Goal: Transaction & Acquisition: Purchase product/service

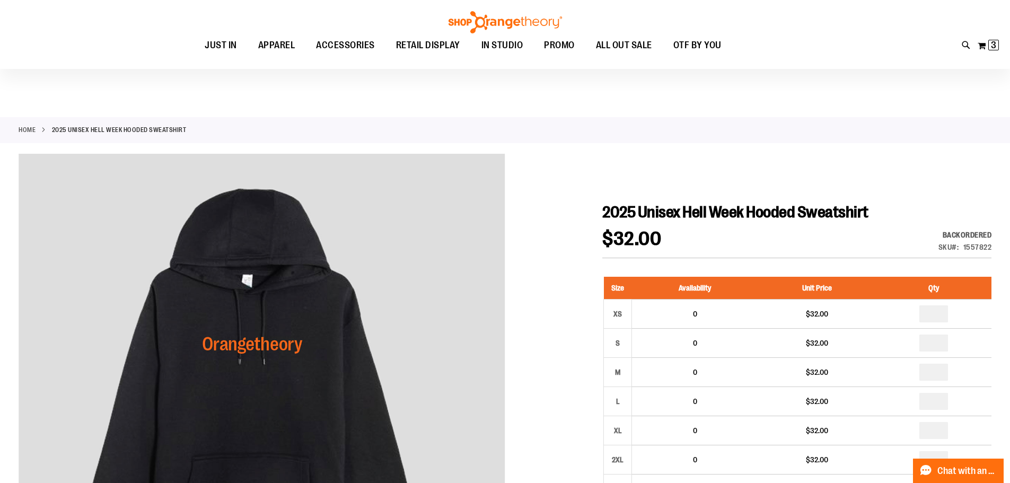
scroll to position [158, 0]
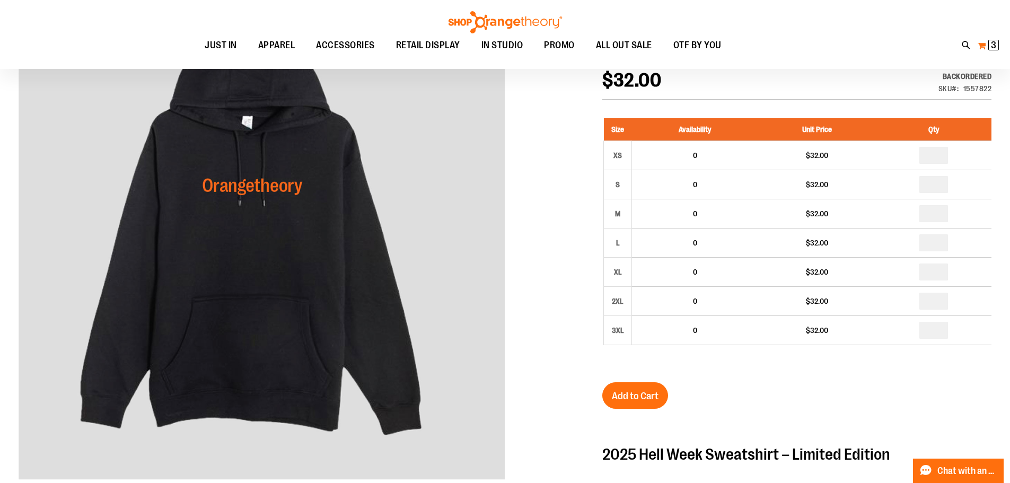
click at [987, 46] on button "My Cart 3 3 items" at bounding box center [988, 45] width 22 height 17
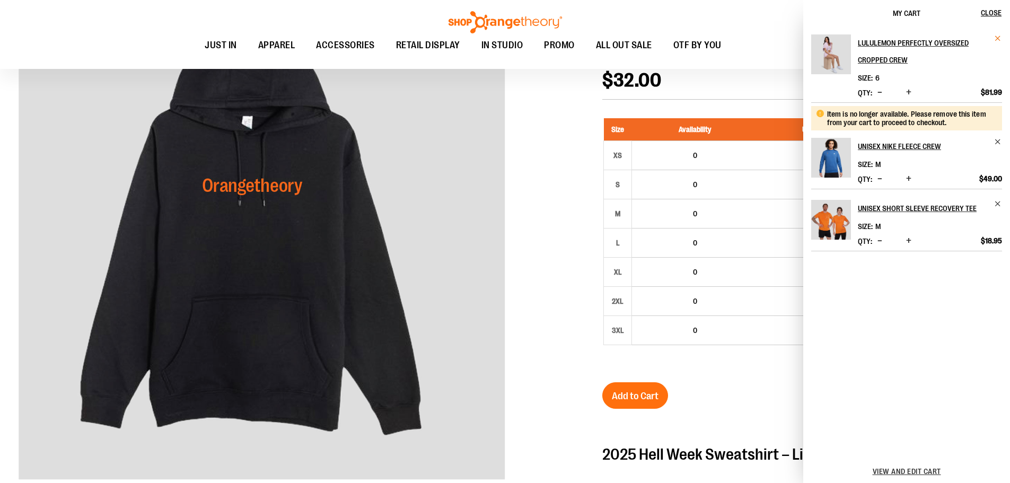
click at [994, 37] on span "Remove item" at bounding box center [998, 38] width 8 height 8
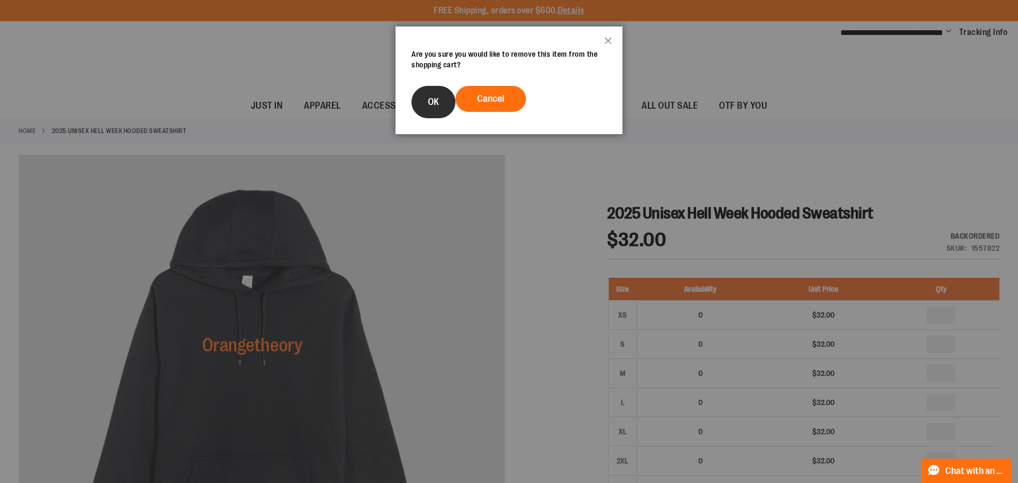
click at [441, 105] on button "OK" at bounding box center [433, 102] width 44 height 32
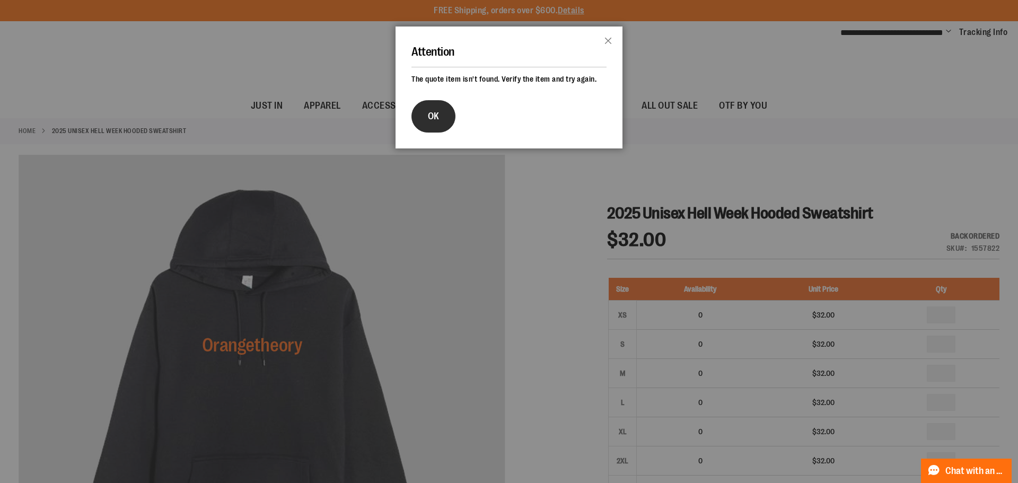
click at [442, 123] on button "OK" at bounding box center [433, 116] width 44 height 32
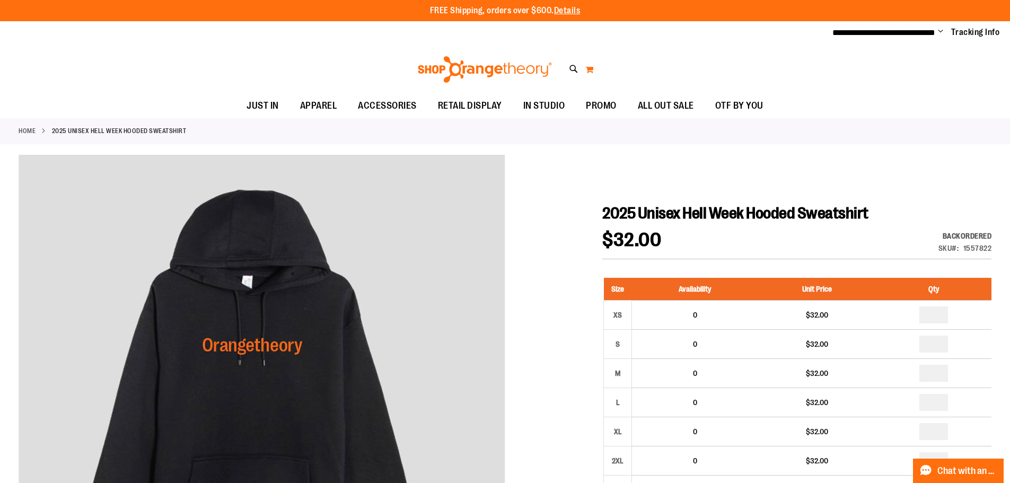
click at [590, 70] on button "My Cart 0" at bounding box center [589, 69] width 9 height 17
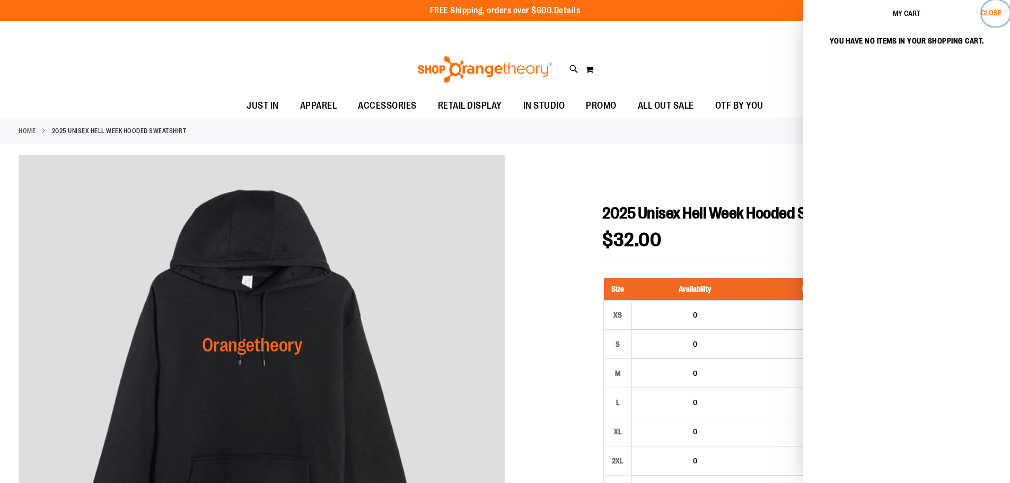
click at [990, 21] on button "Close" at bounding box center [995, 13] width 29 height 26
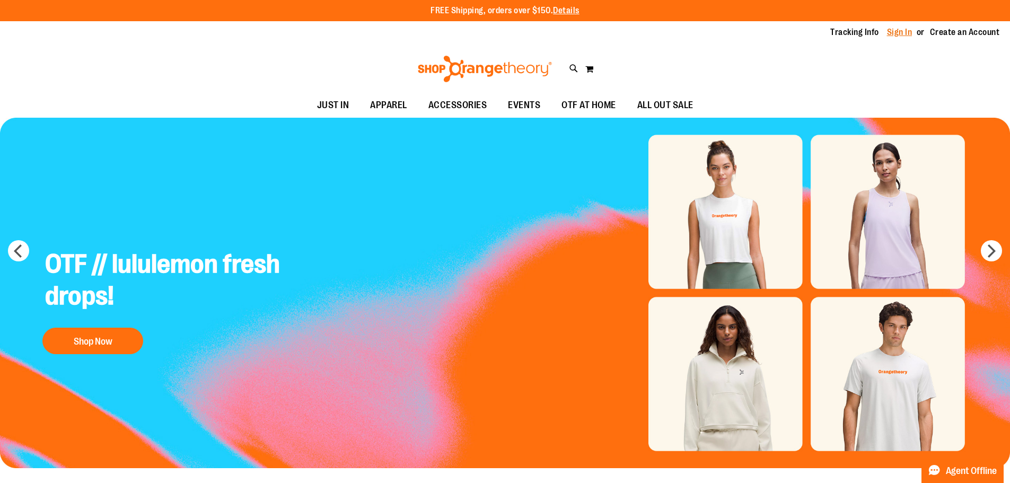
click at [895, 34] on link "Sign In" at bounding box center [899, 32] width 25 height 12
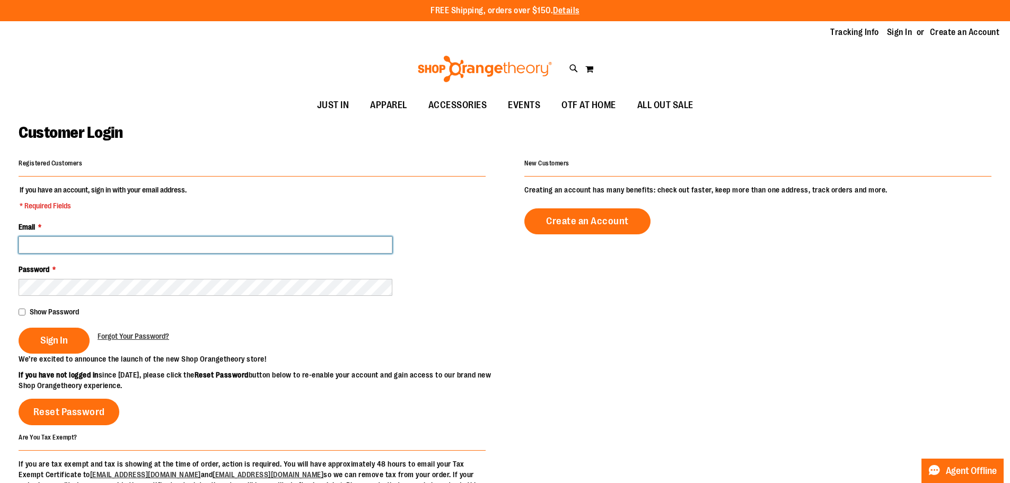
click at [68, 240] on input "Email *" at bounding box center [206, 244] width 374 height 17
type input "**********"
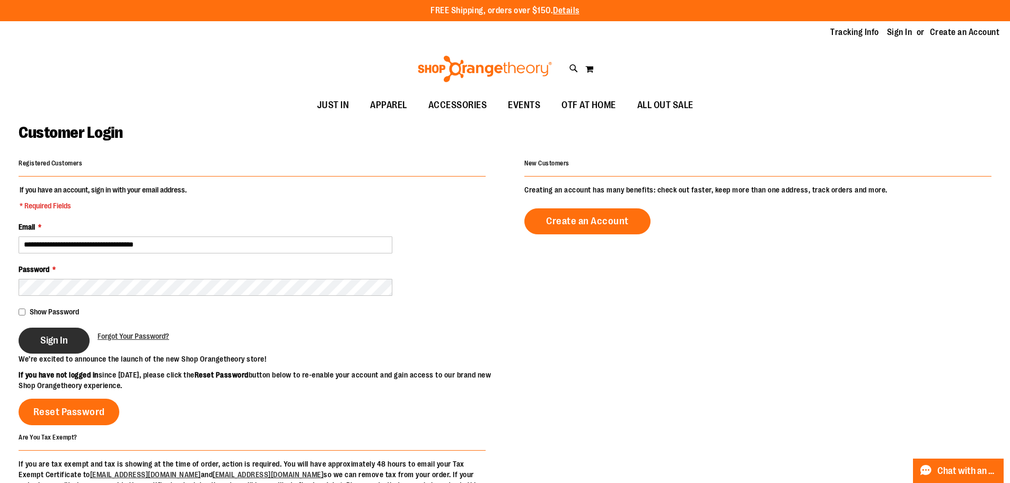
click at [63, 332] on button "Sign In" at bounding box center [54, 341] width 71 height 26
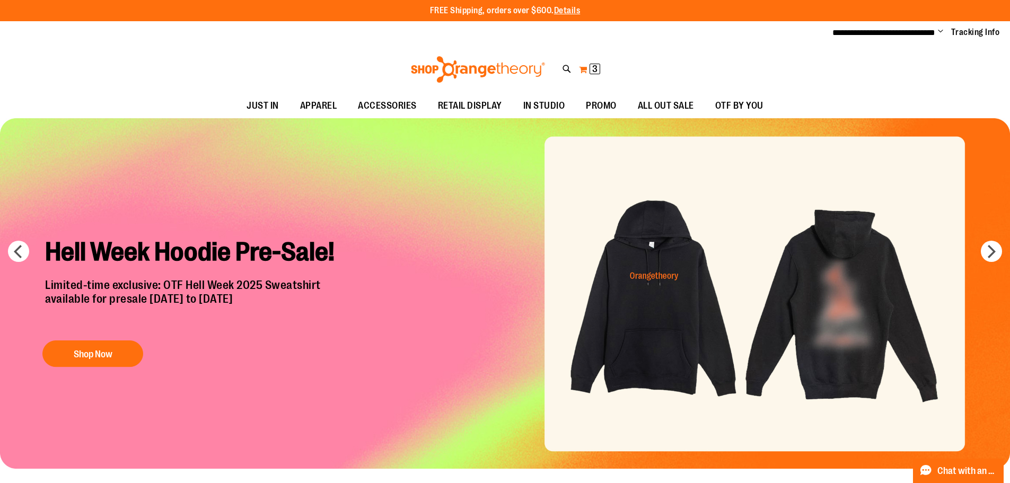
click at [597, 66] on span "3" at bounding box center [594, 69] width 5 height 11
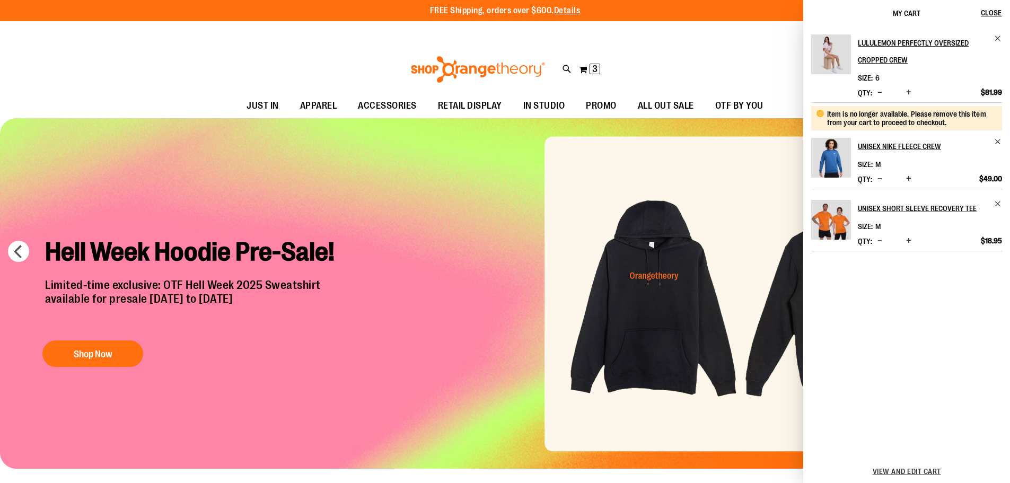
click at [879, 93] on span "Decrease product quantity" at bounding box center [879, 92] width 5 height 11
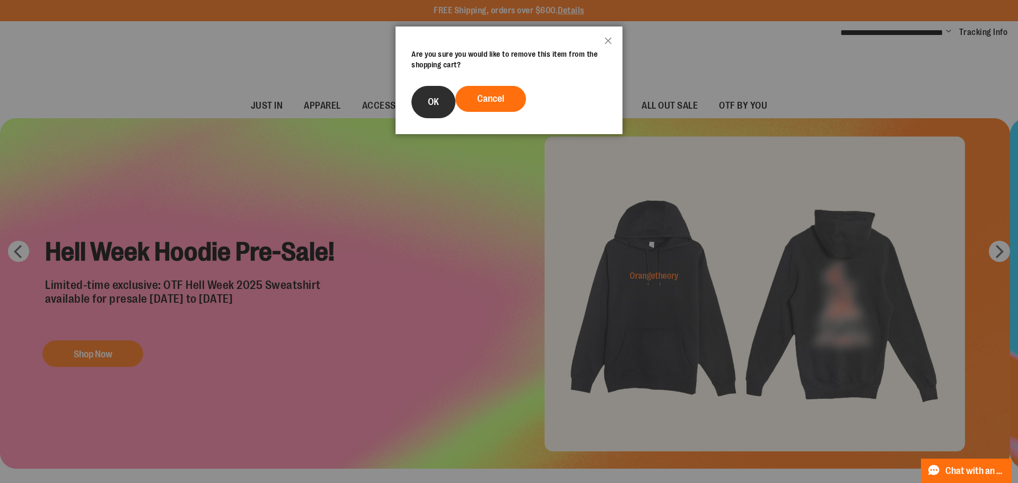
click at [444, 101] on button "OK" at bounding box center [433, 102] width 44 height 32
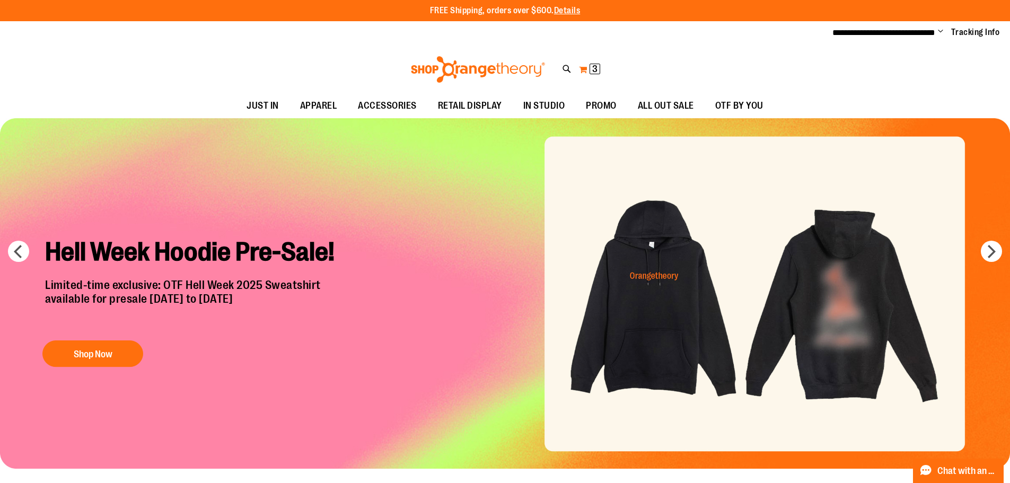
click at [590, 70] on span "3 3 items" at bounding box center [594, 69] width 11 height 11
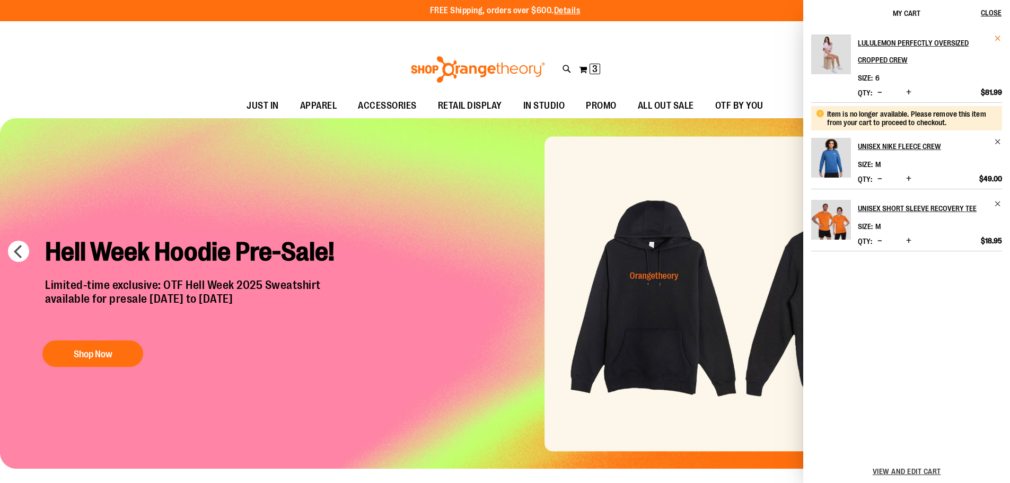
click at [996, 40] on span "Remove item" at bounding box center [998, 38] width 8 height 8
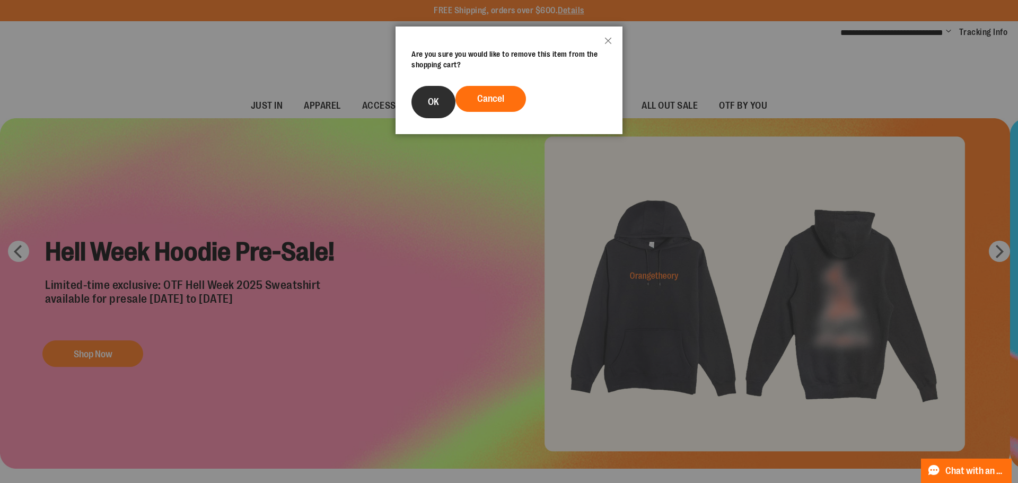
click at [431, 100] on span "OK" at bounding box center [433, 101] width 11 height 11
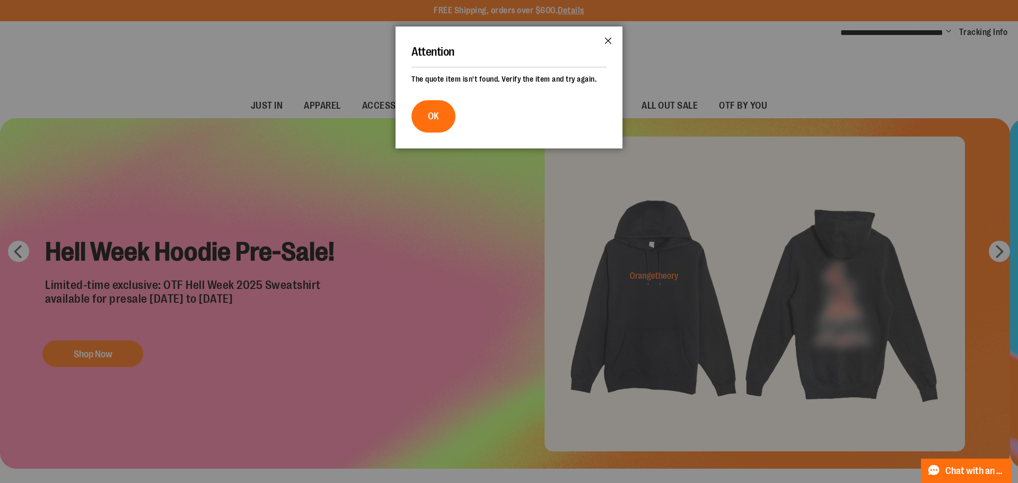
click at [607, 40] on button "Close" at bounding box center [608, 43] width 29 height 35
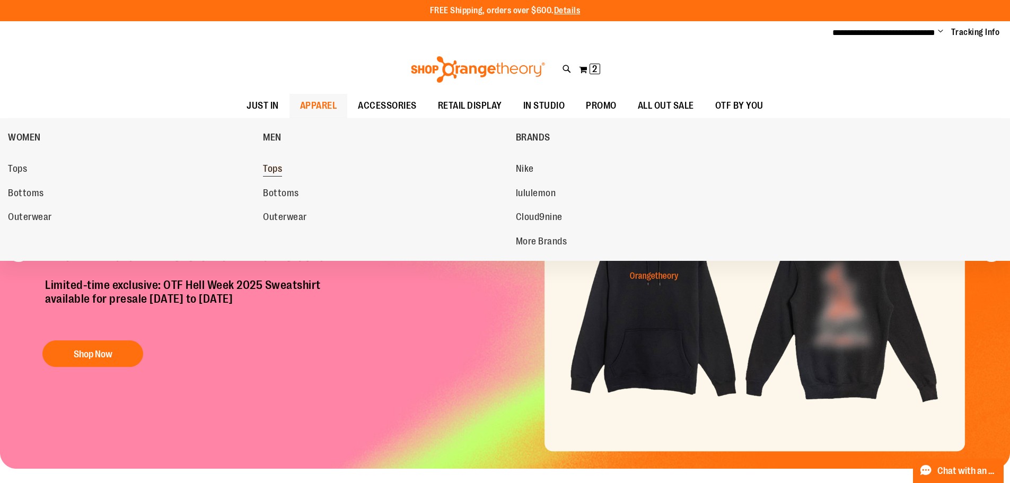
click at [275, 169] on span "Tops" at bounding box center [272, 169] width 19 height 13
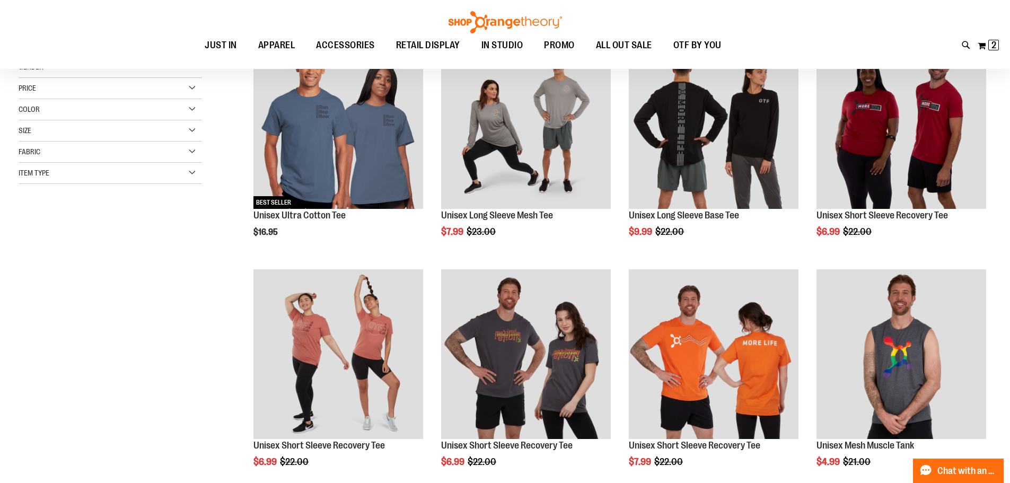
scroll to position [158, 0]
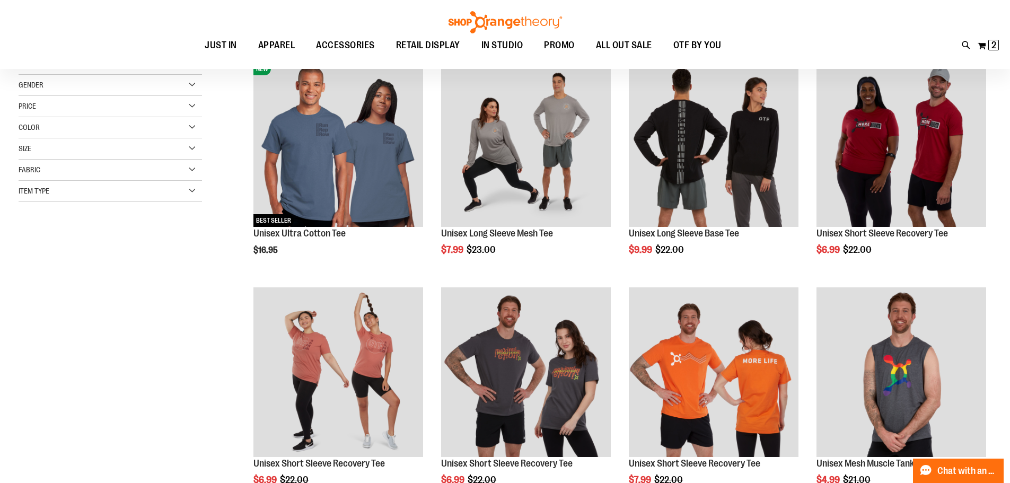
click at [53, 152] on div "Size" at bounding box center [110, 148] width 183 height 21
click at [65, 176] on div "M" at bounding box center [72, 175] width 16 height 16
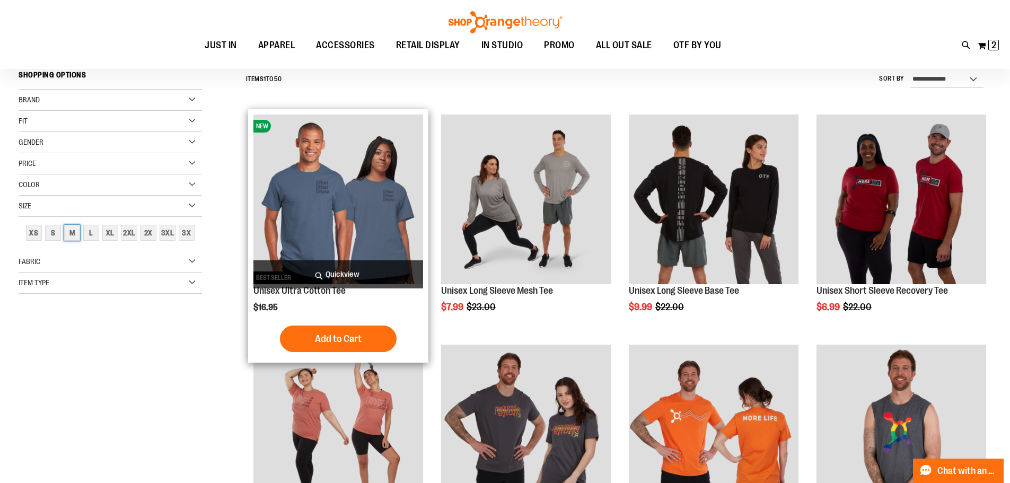
scroll to position [99, 0]
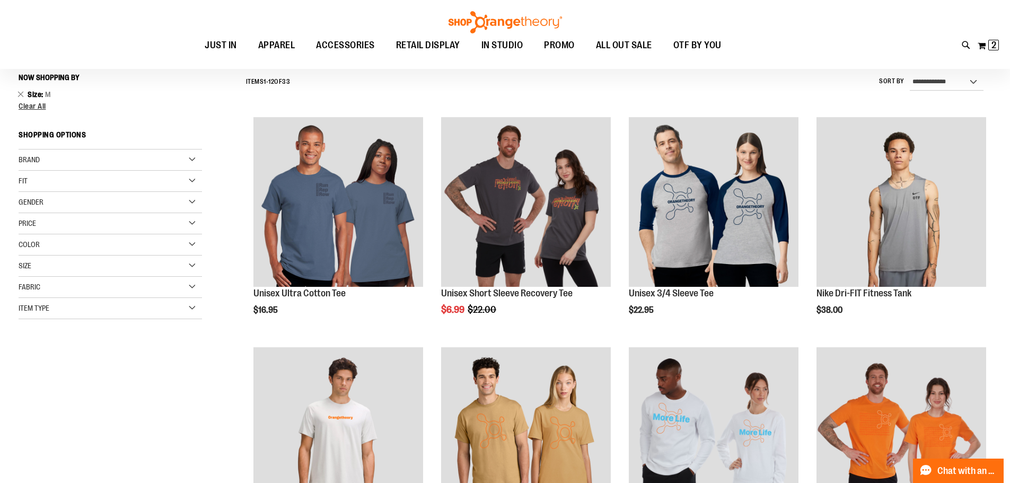
click at [78, 242] on div "Color" at bounding box center [110, 244] width 183 height 21
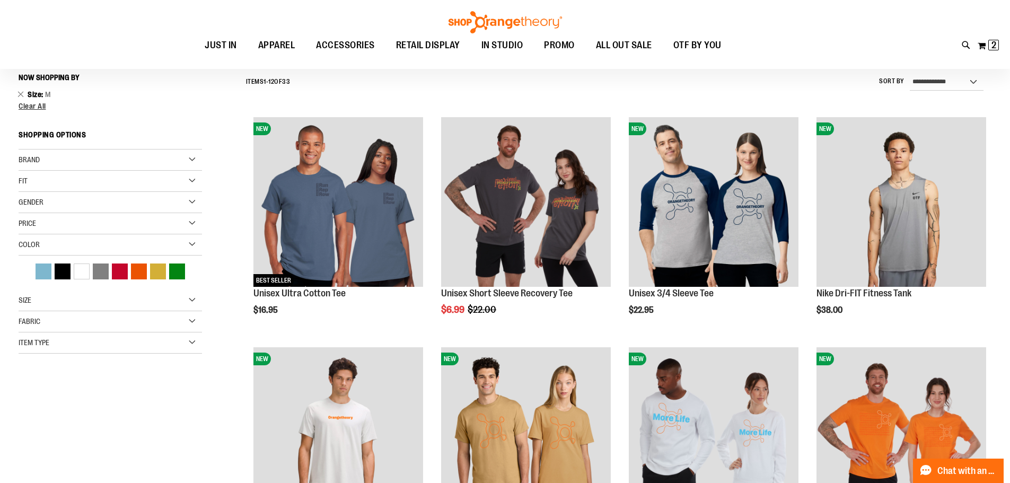
click at [91, 299] on div "Size" at bounding box center [110, 300] width 183 height 21
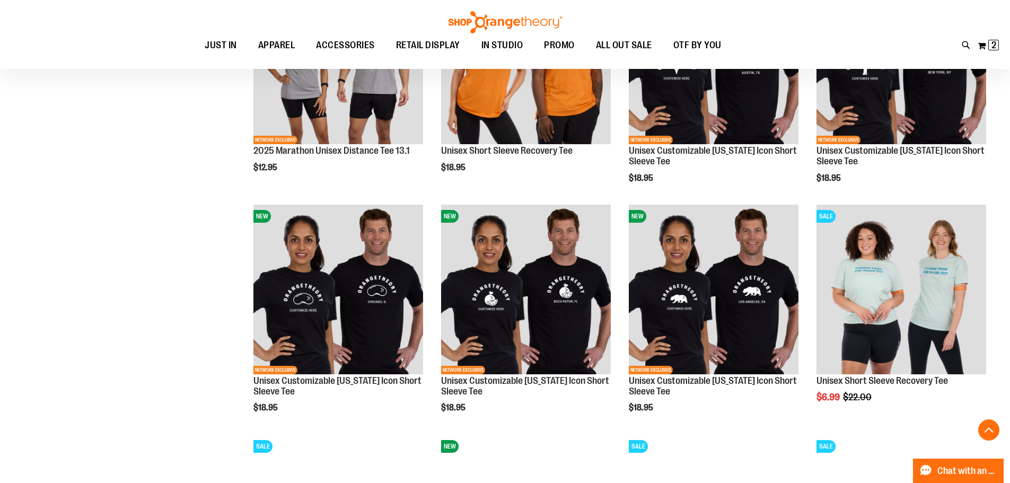
scroll to position [947, 0]
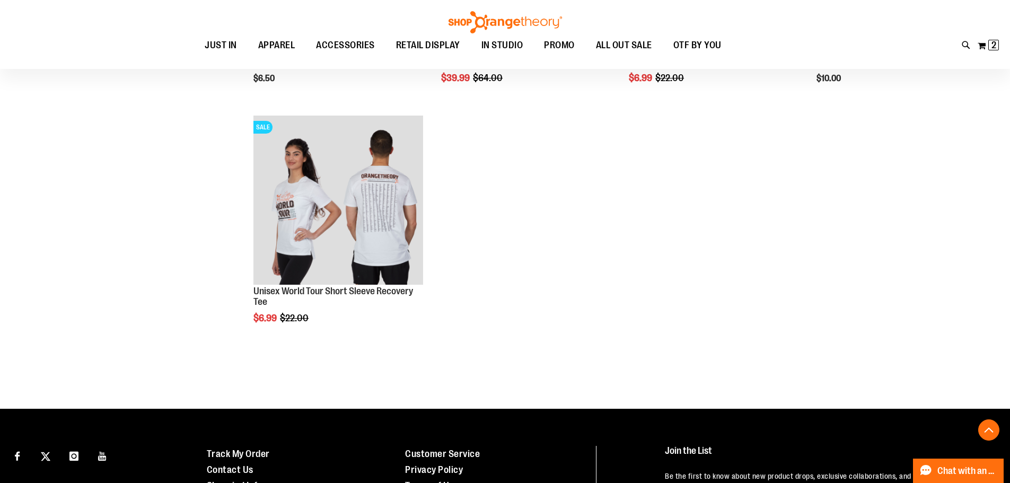
scroll to position [1953, 0]
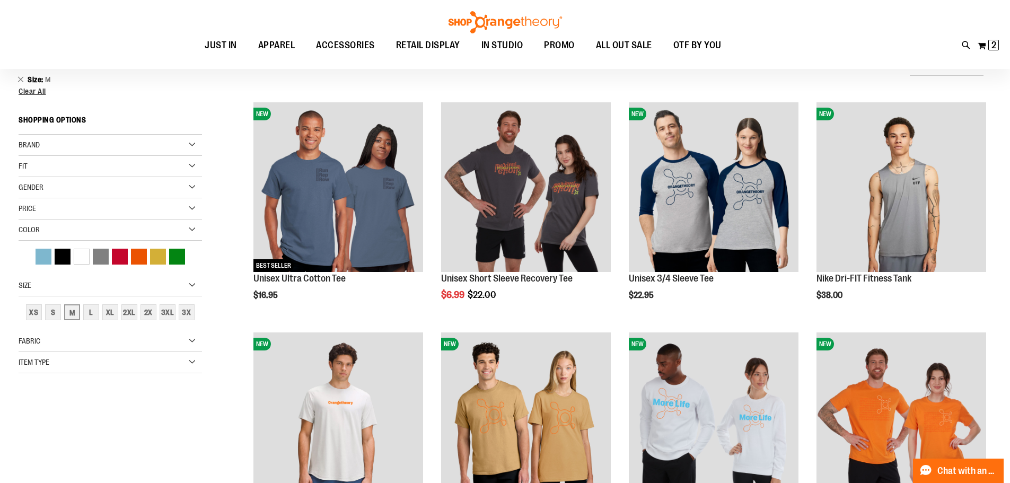
scroll to position [102, 0]
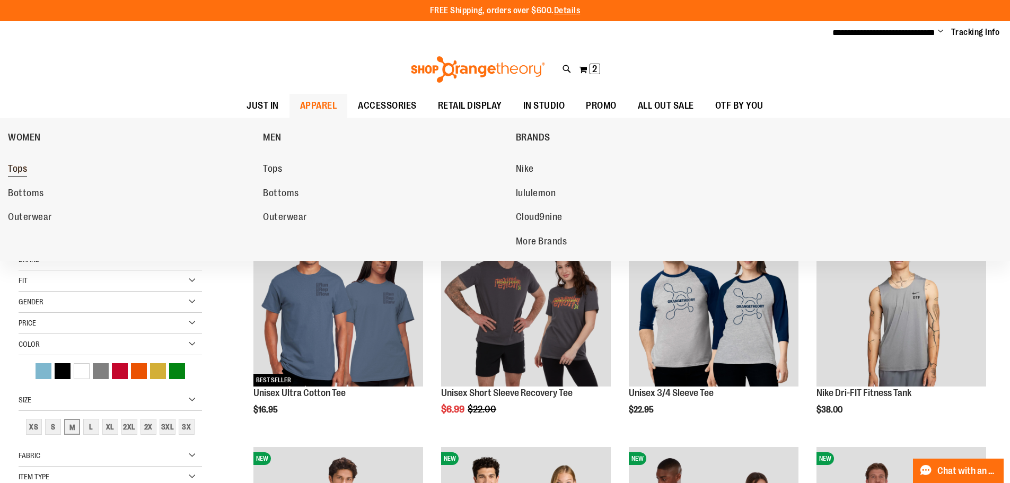
click at [11, 164] on span "Tops" at bounding box center [17, 169] width 19 height 13
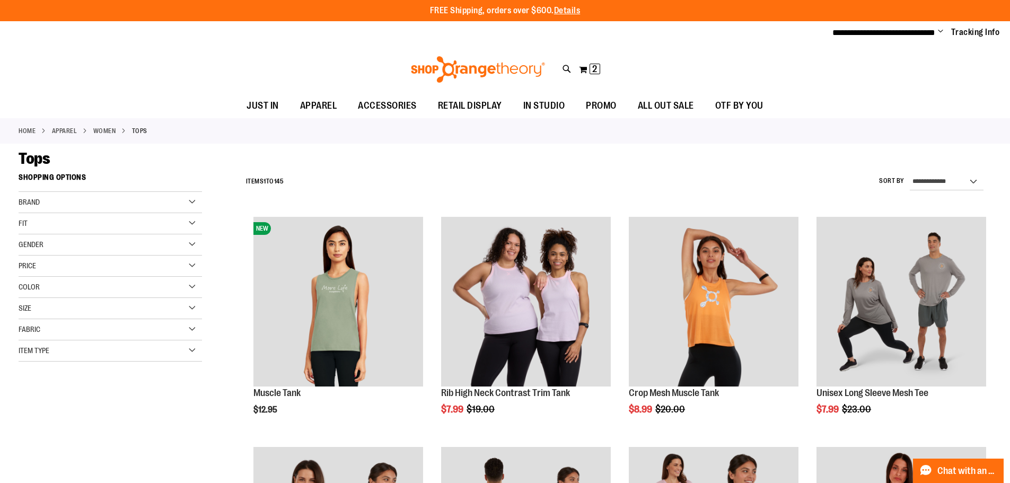
click at [72, 304] on div "Size" at bounding box center [110, 308] width 183 height 21
click at [73, 333] on div "M" at bounding box center [66, 335] width 16 height 16
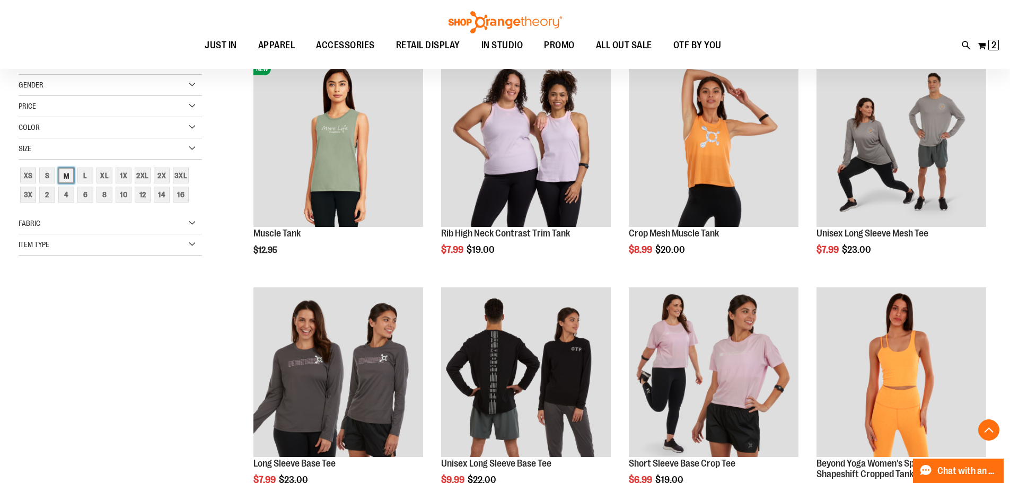
scroll to position [167, 0]
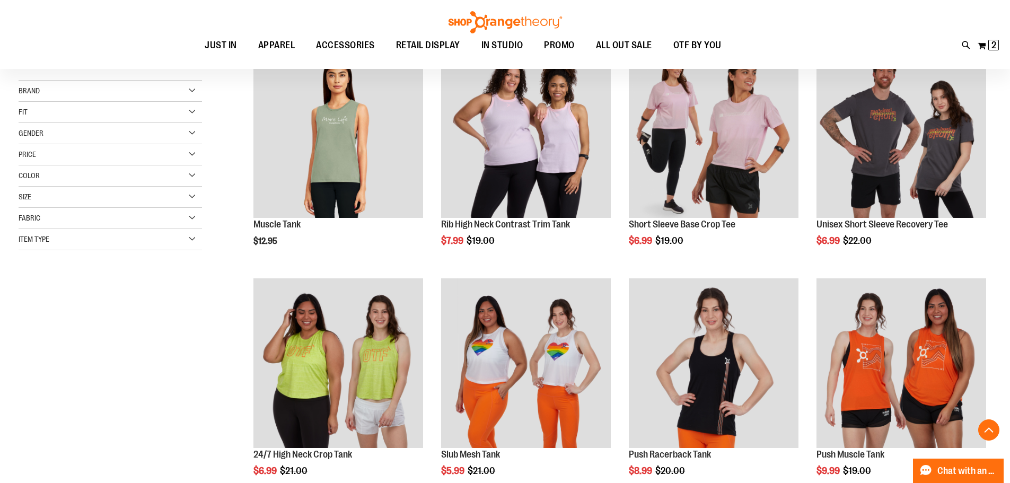
scroll to position [114, 0]
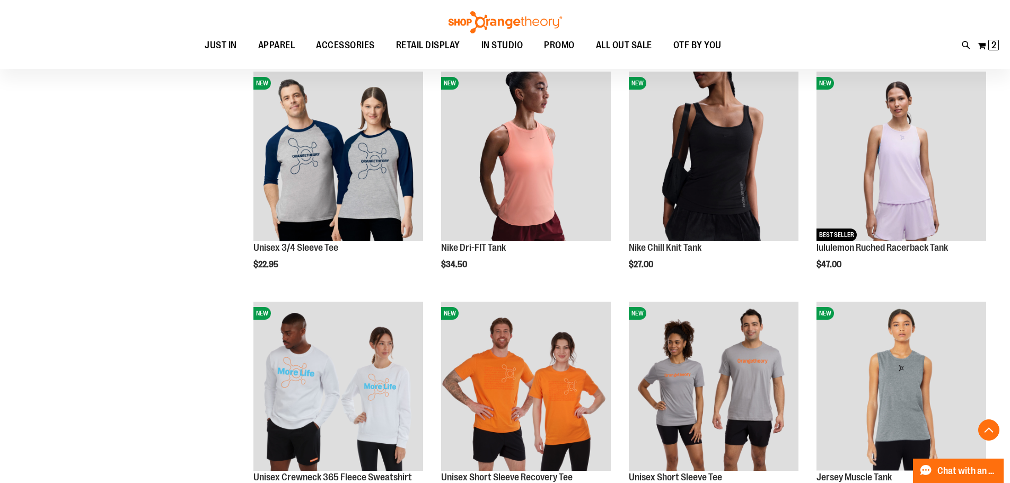
scroll to position [1118, 0]
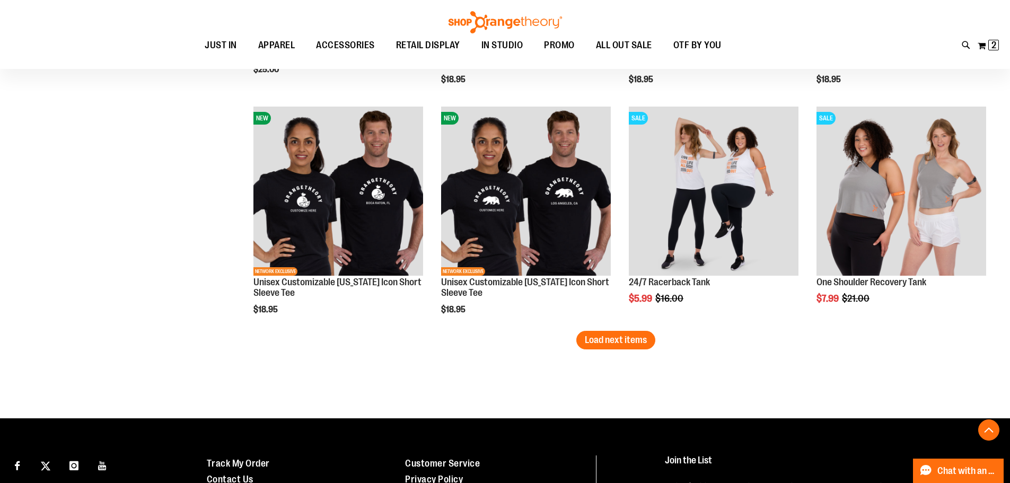
scroll to position [1967, 0]
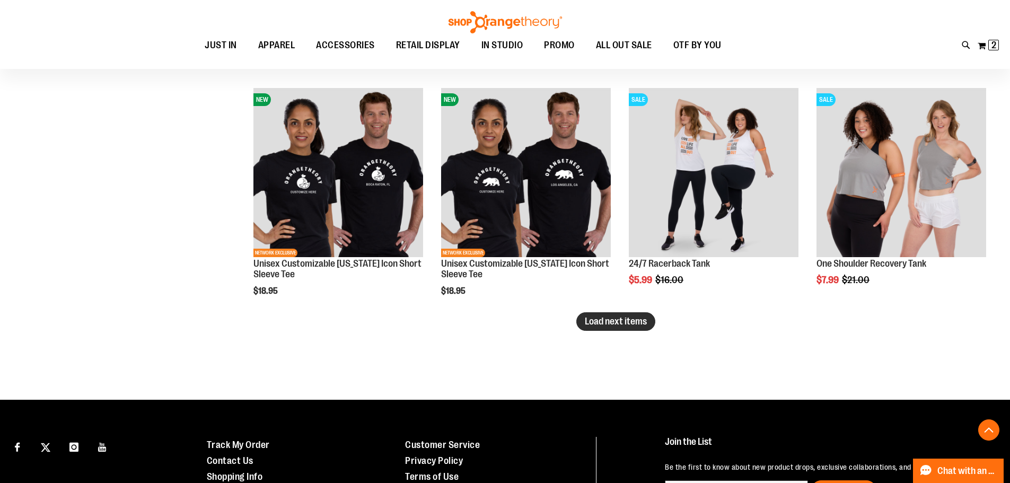
click at [612, 324] on span "Load next items" at bounding box center [616, 321] width 62 height 11
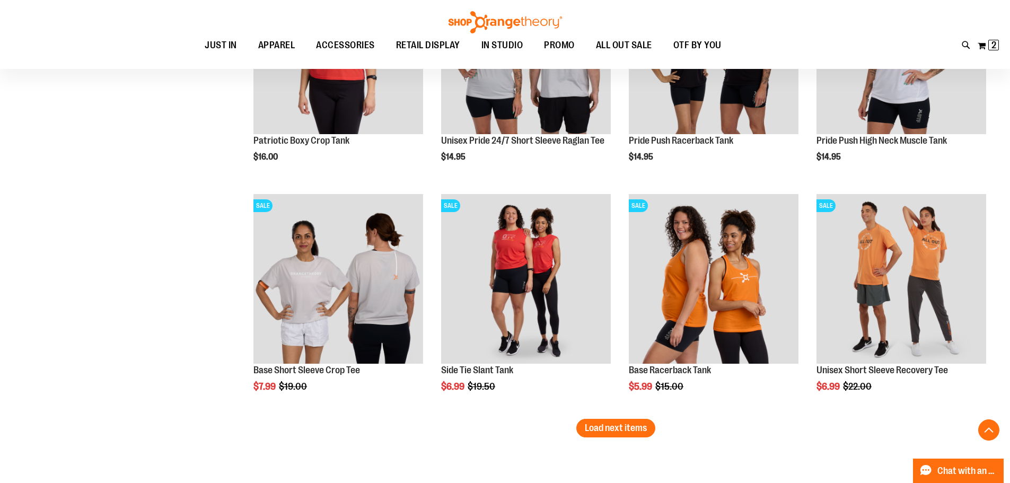
scroll to position [2603, 0]
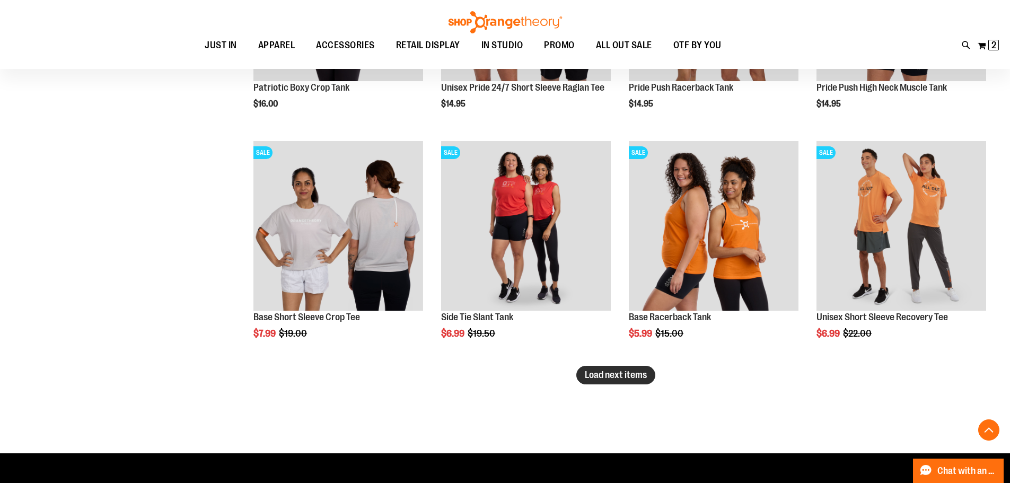
click at [619, 377] on span "Load next items" at bounding box center [616, 374] width 62 height 11
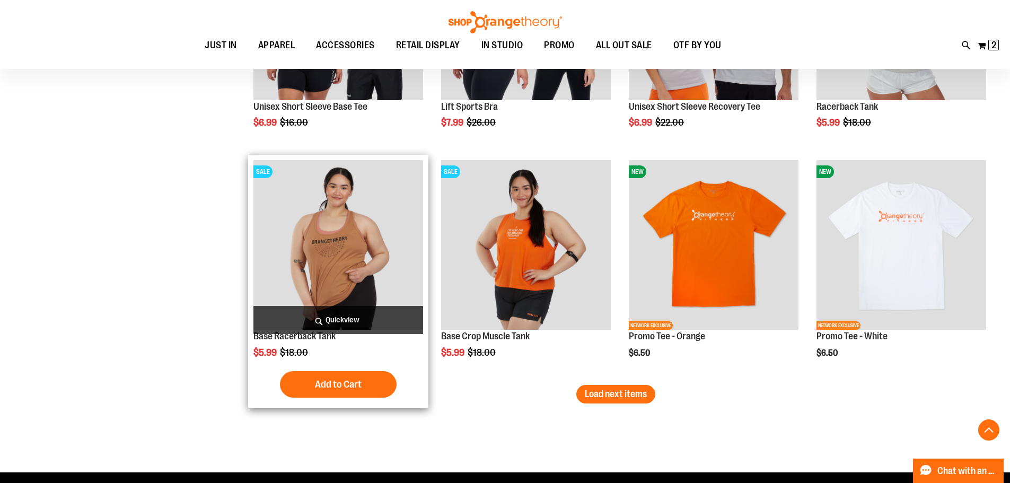
scroll to position [3292, 0]
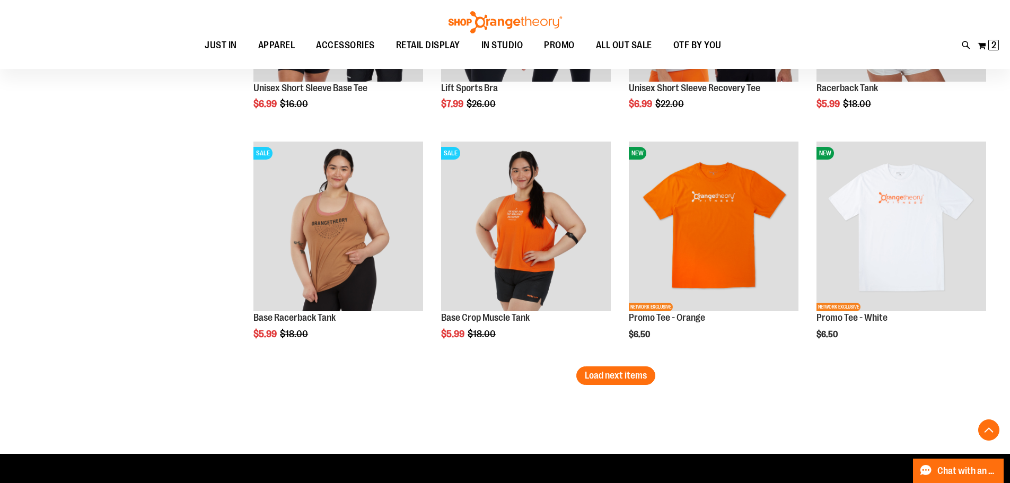
click at [645, 378] on span "Load next items" at bounding box center [616, 375] width 62 height 11
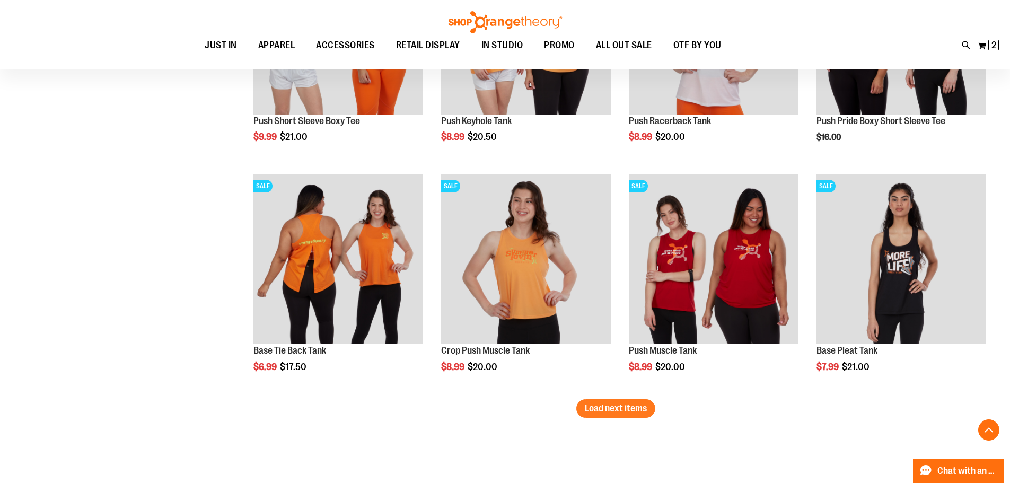
scroll to position [3981, 0]
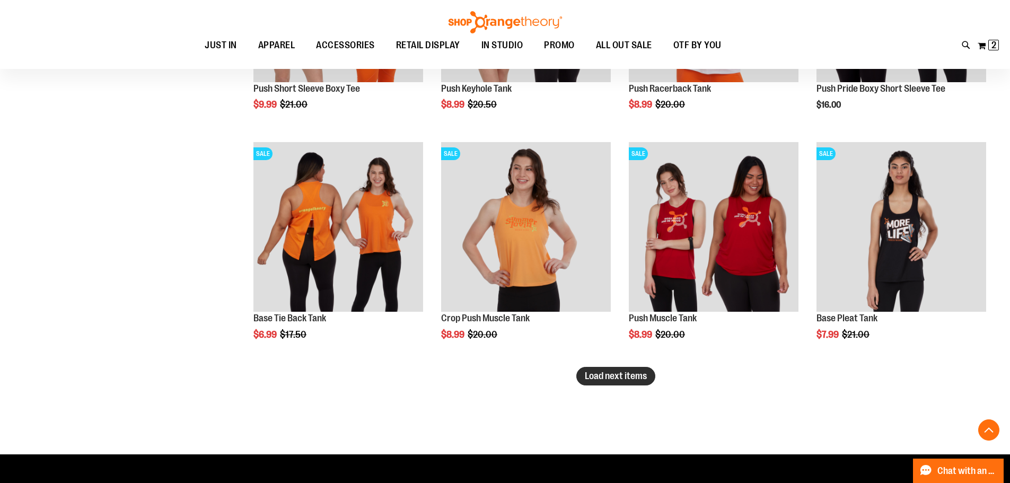
click at [627, 380] on span "Load next items" at bounding box center [616, 375] width 62 height 11
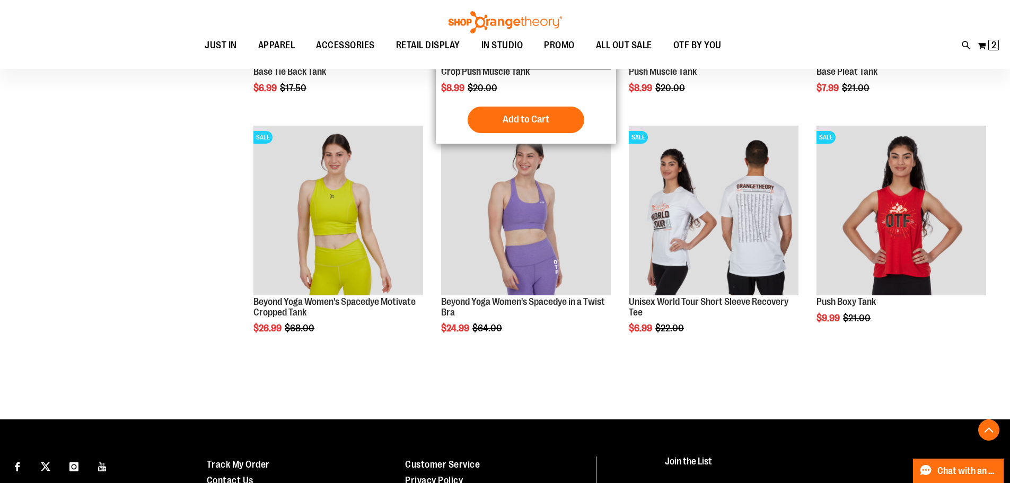
scroll to position [4246, 0]
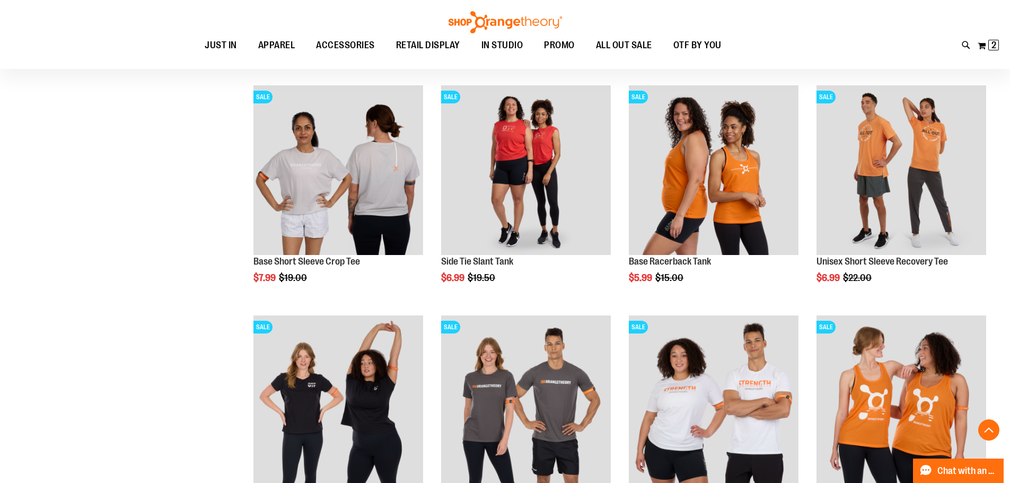
scroll to position [2612, 0]
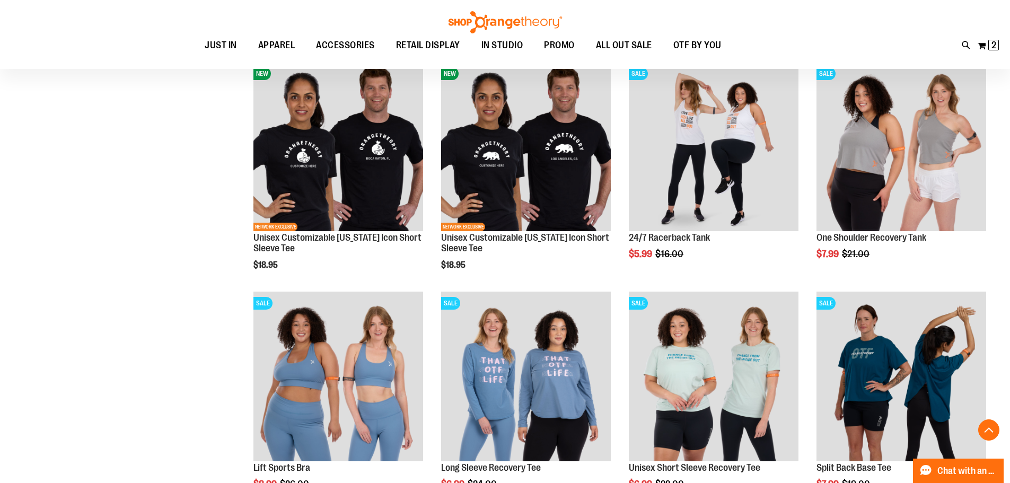
scroll to position [1976, 0]
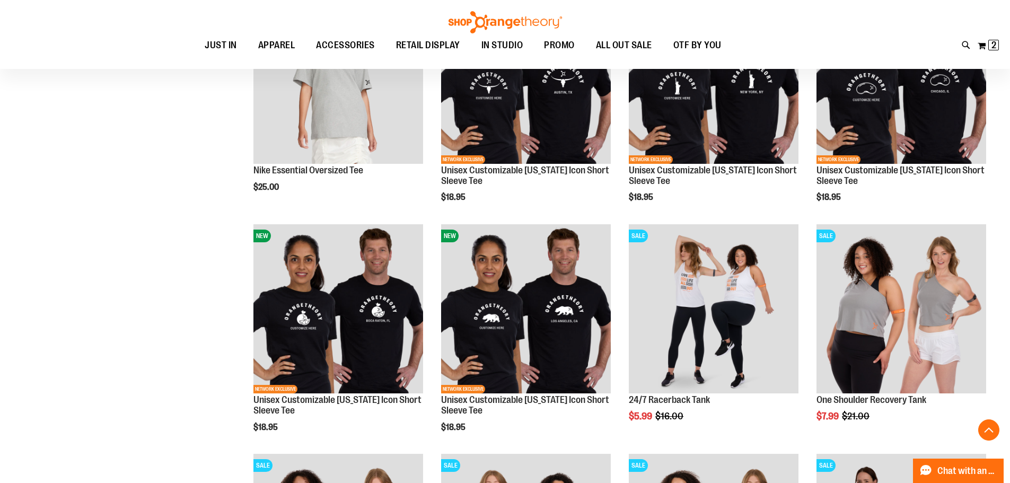
scroll to position [1817, 0]
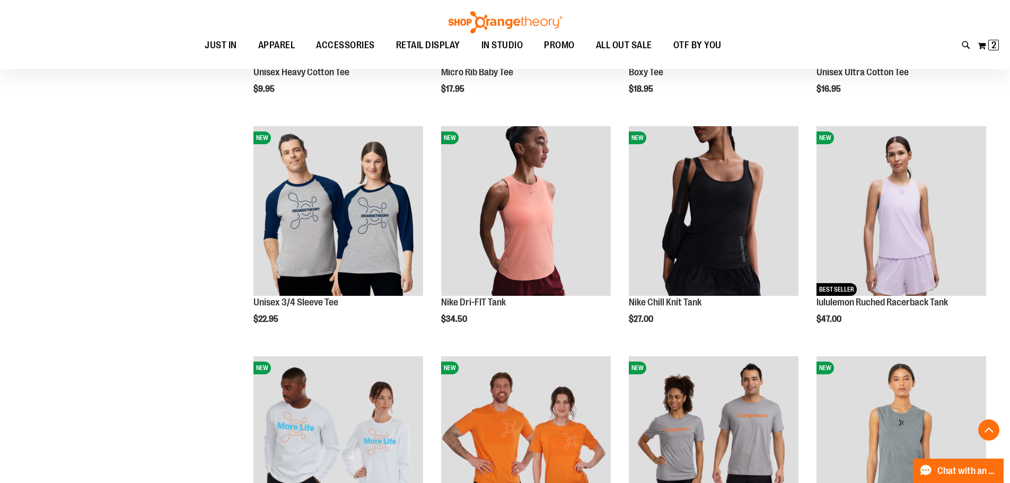
scroll to position [1022, 0]
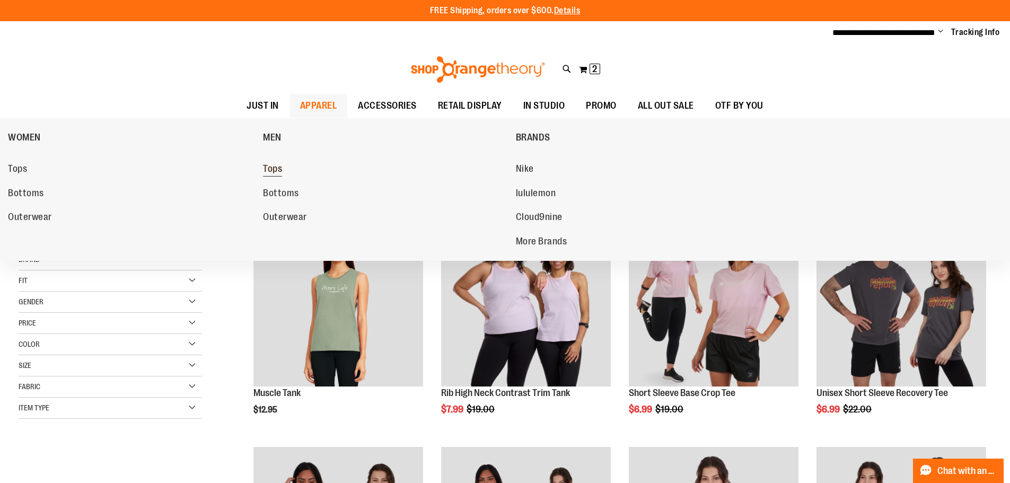
click at [279, 170] on span "Tops" at bounding box center [272, 169] width 19 height 13
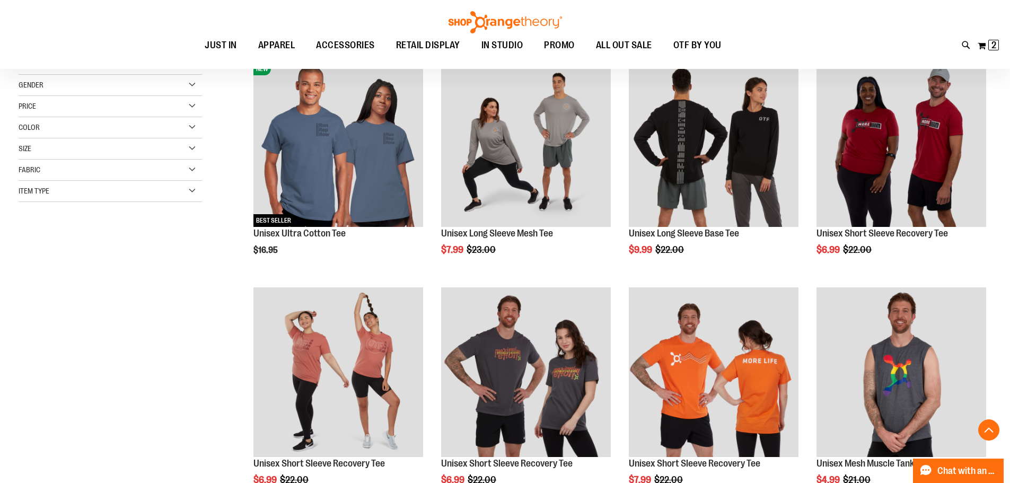
scroll to position [211, 0]
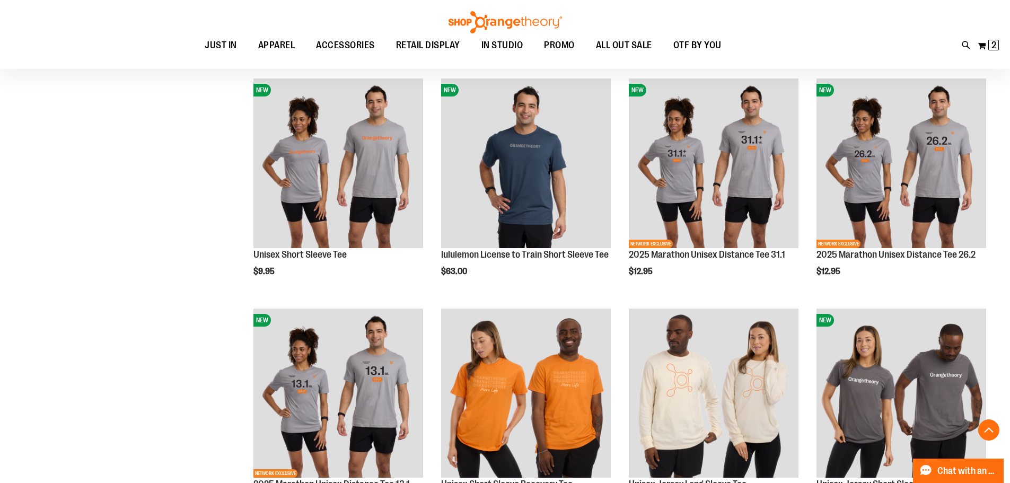
scroll to position [1165, 0]
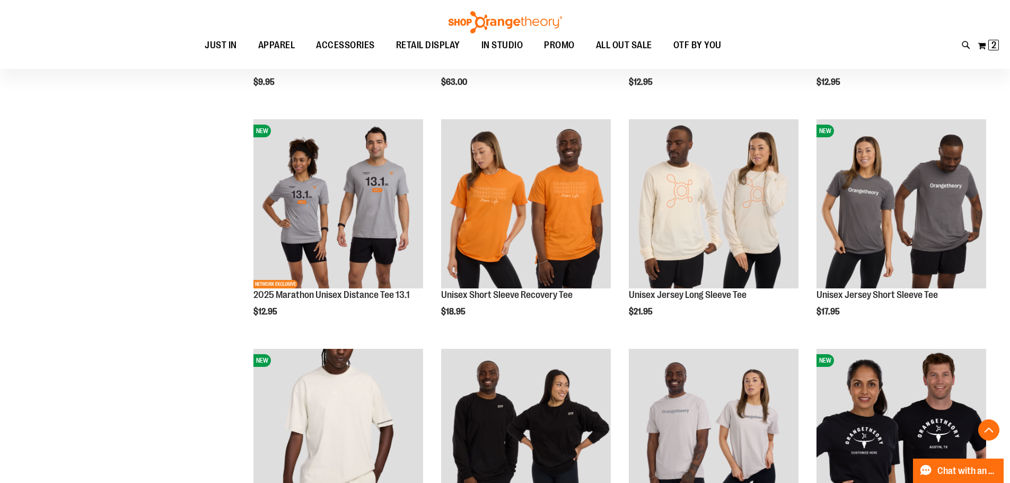
scroll to position [1218, 0]
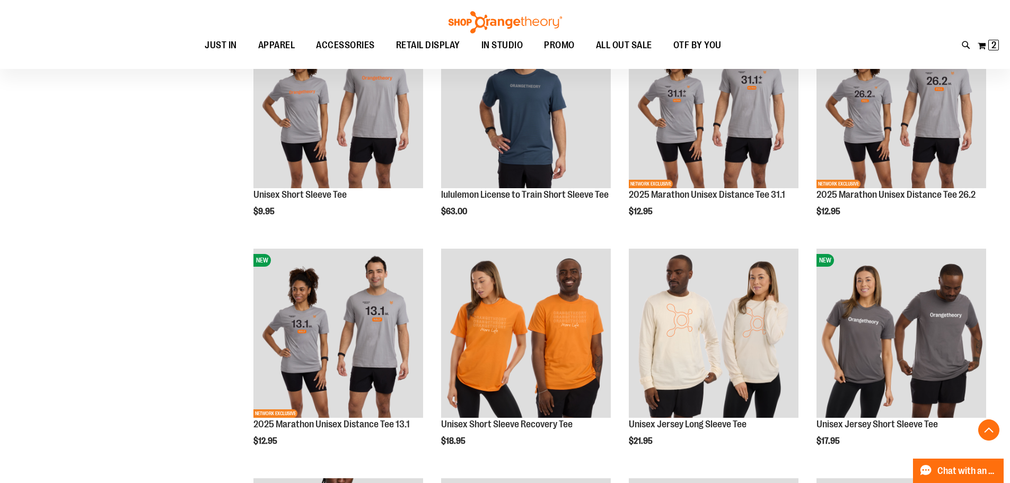
scroll to position [1112, 0]
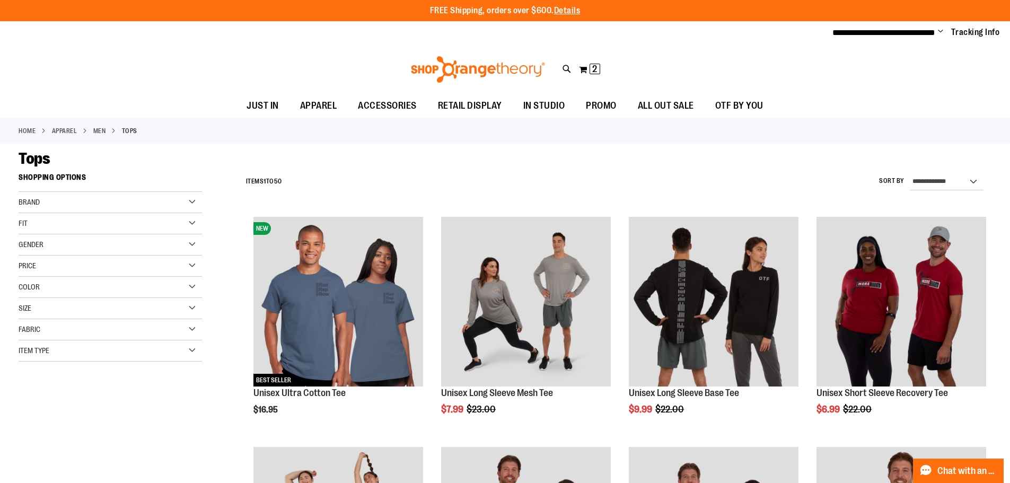
click at [60, 308] on div "Size" at bounding box center [110, 308] width 183 height 21
click at [66, 331] on div "M" at bounding box center [72, 335] width 16 height 16
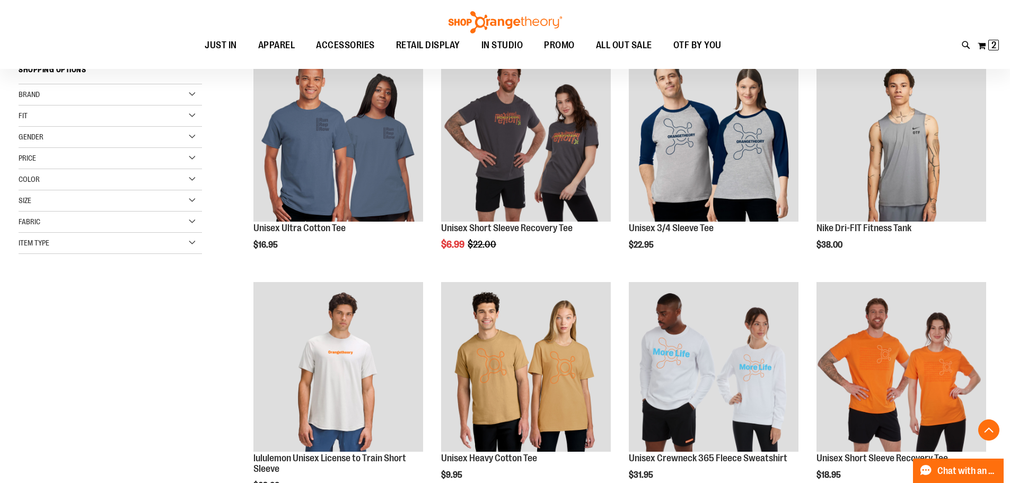
scroll to position [167, 0]
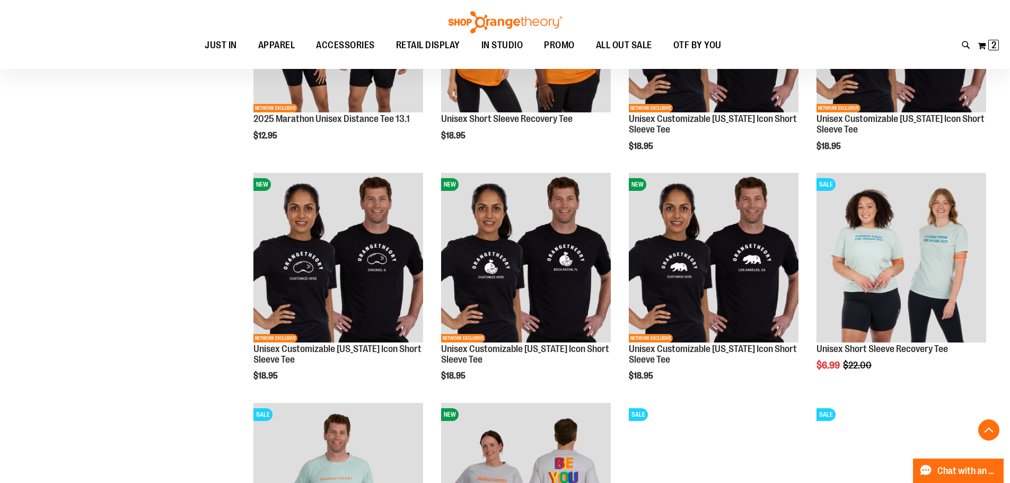
scroll to position [1015, 0]
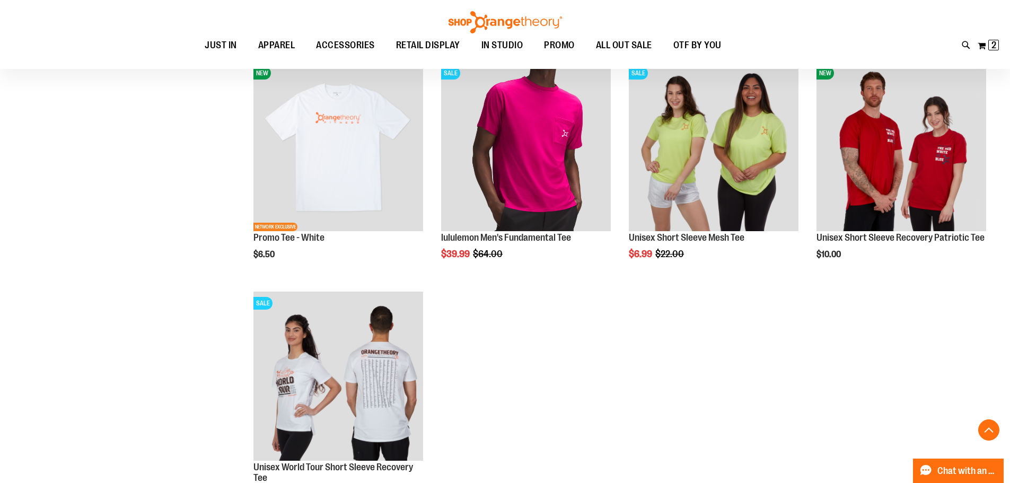
scroll to position [1704, 0]
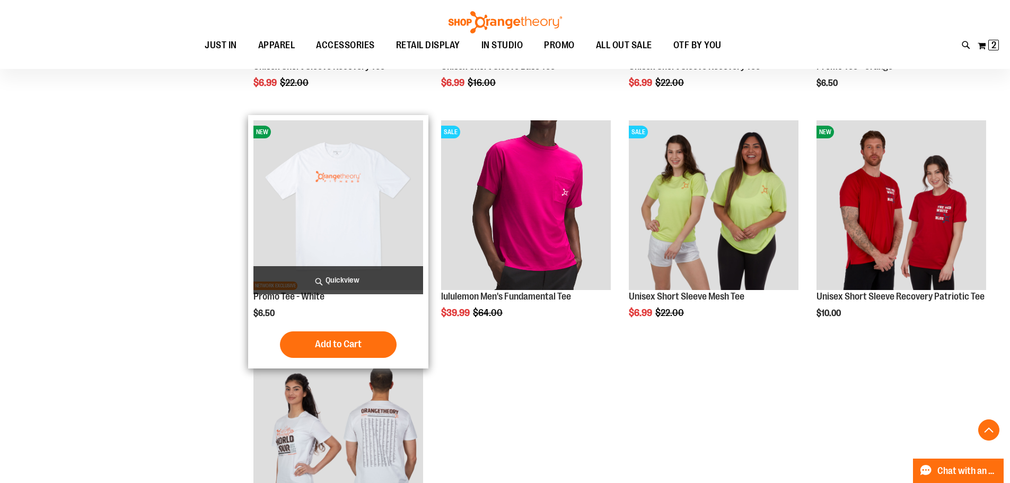
click at [344, 245] on img "product" at bounding box center [338, 205] width 170 height 170
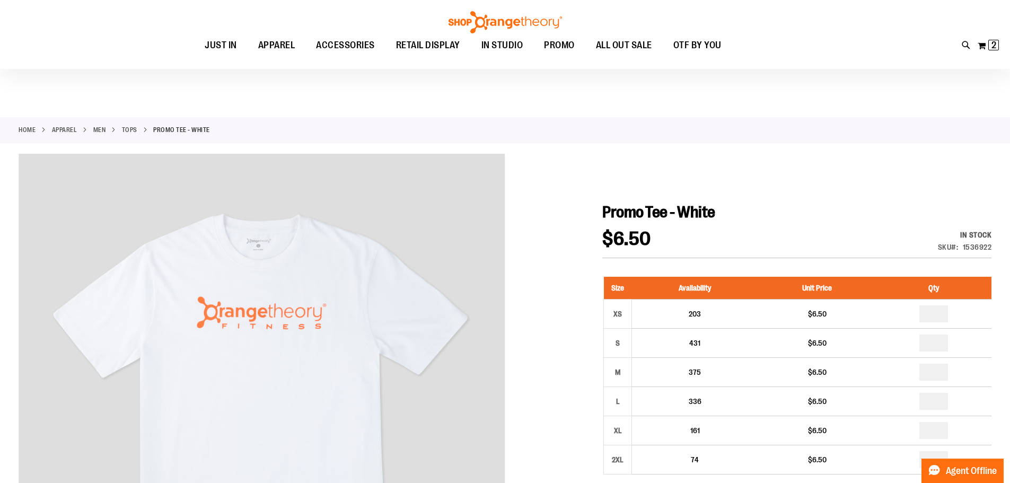
scroll to position [52, 0]
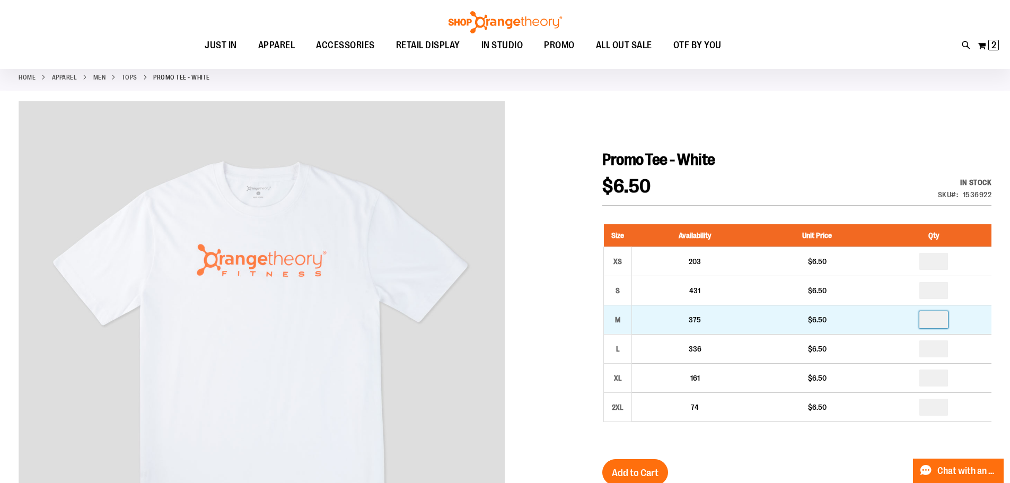
drag, startPoint x: 939, startPoint y: 319, endPoint x: 919, endPoint y: 319, distance: 19.6
click at [919, 319] on input "number" at bounding box center [933, 319] width 29 height 17
type input "*"
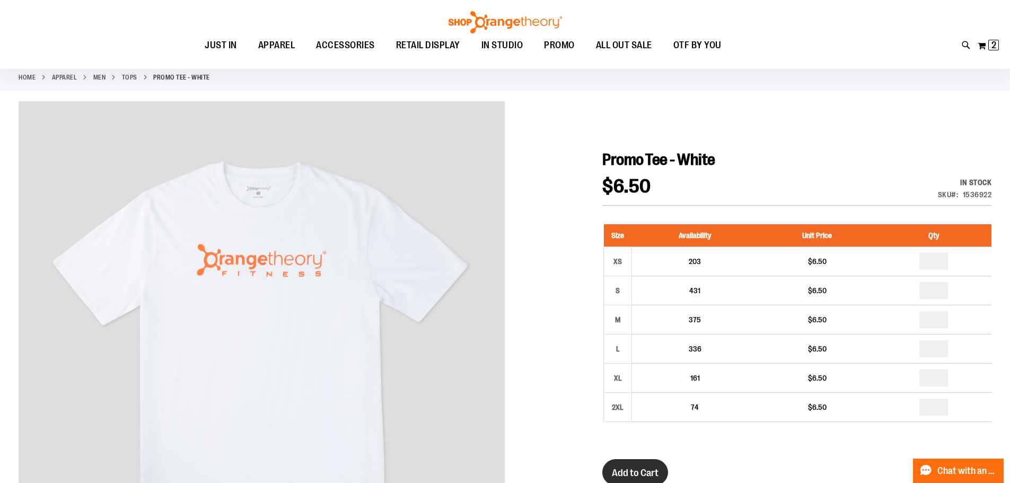
click at [651, 472] on span "Add to Cart" at bounding box center [635, 473] width 47 height 12
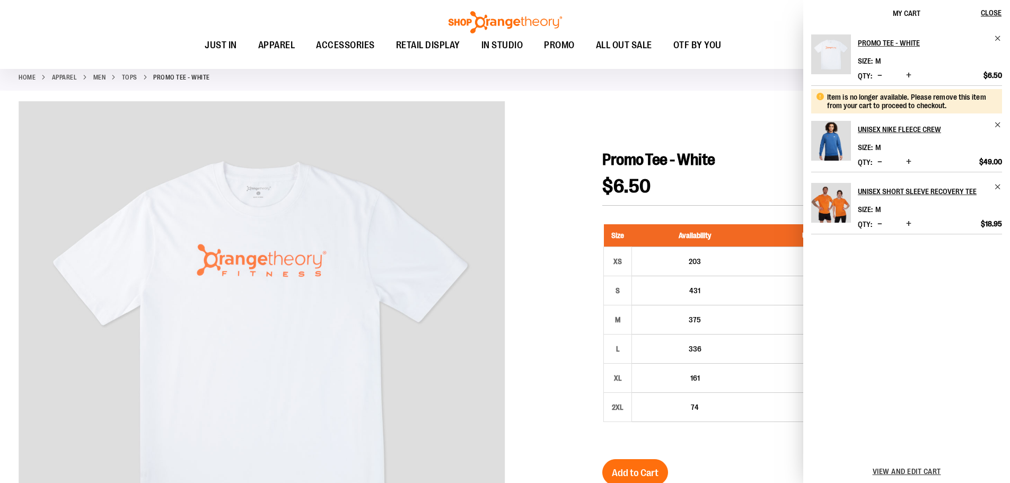
scroll to position [55, 0]
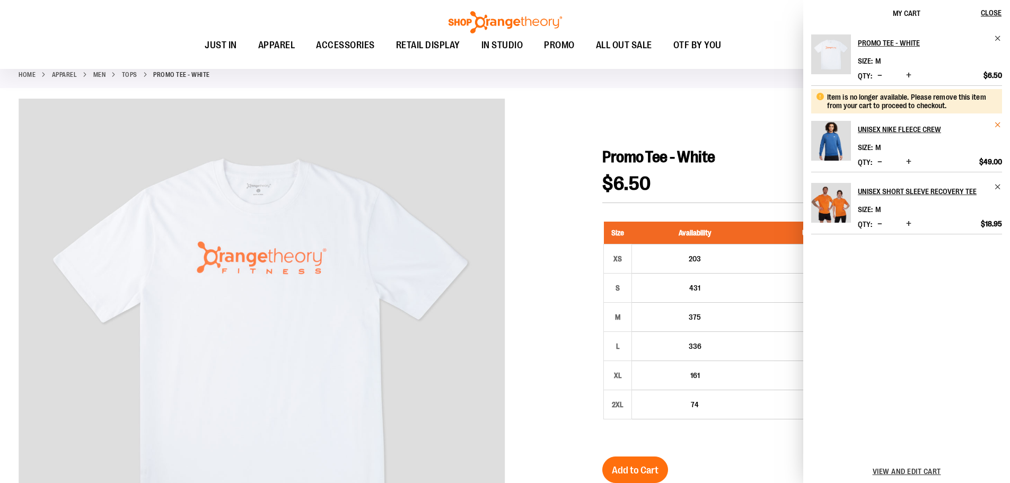
click at [998, 128] on span "Remove item" at bounding box center [998, 125] width 8 height 8
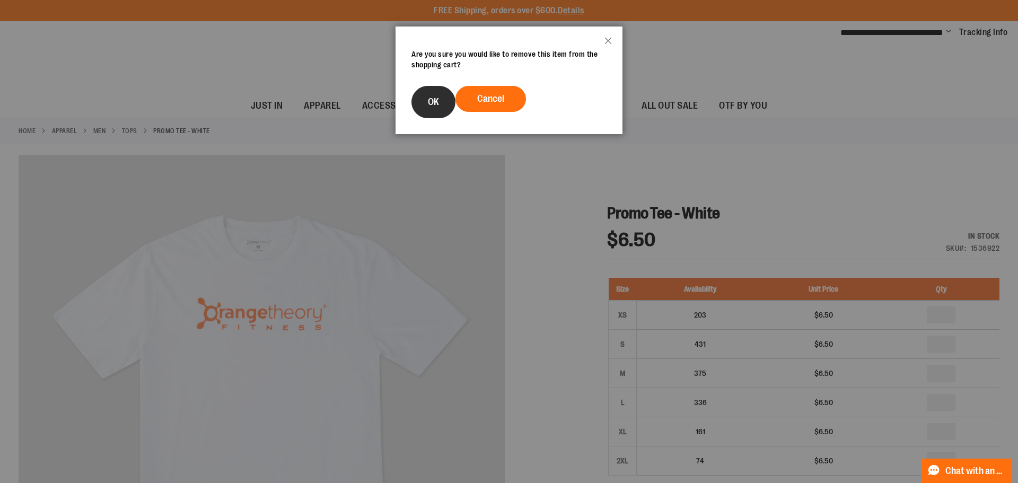
click at [434, 90] on button "OK" at bounding box center [433, 102] width 44 height 32
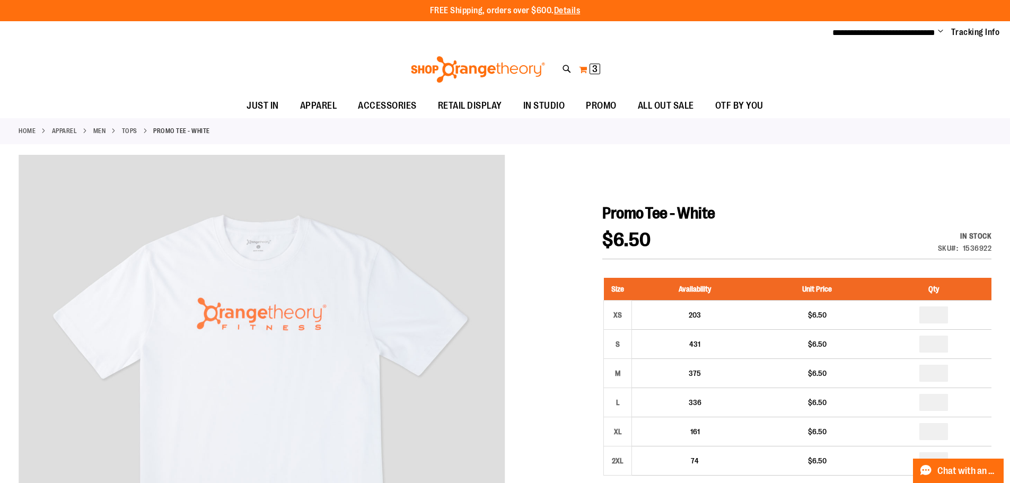
click at [586, 74] on button "My Cart 3 3 items" at bounding box center [589, 69] width 22 height 17
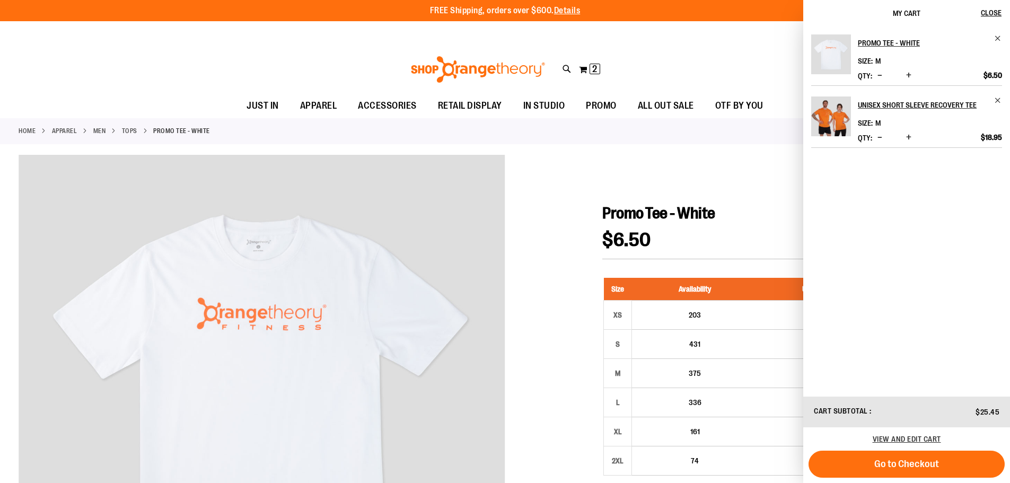
click at [741, 57] on div "Toggle Nav Search Popular Suggestions Advanced Search" at bounding box center [505, 69] width 1010 height 49
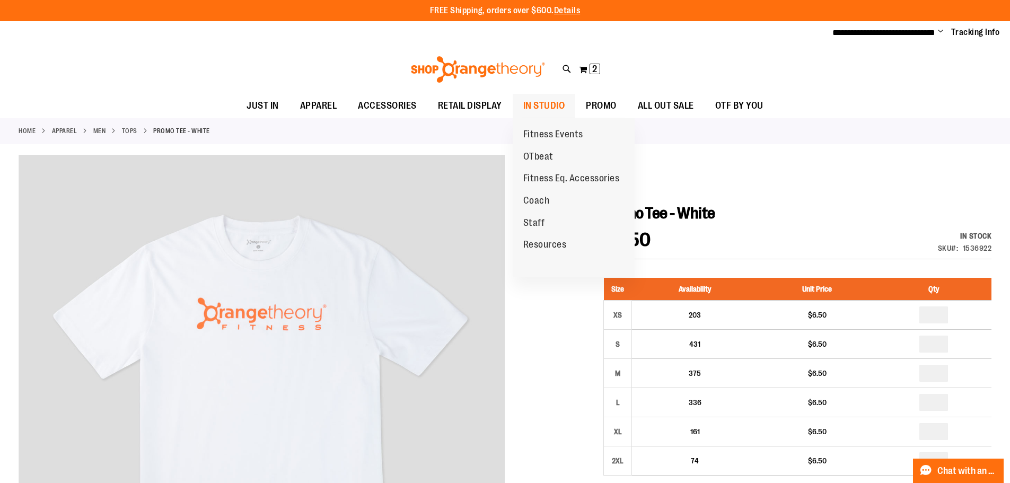
click at [534, 94] on span "IN STUDIO" at bounding box center [544, 106] width 42 height 24
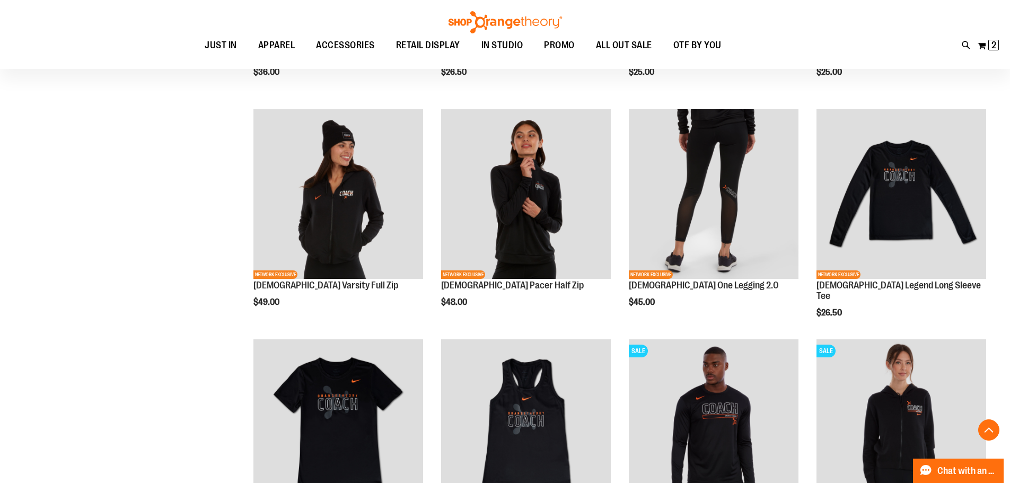
scroll to position [847, 0]
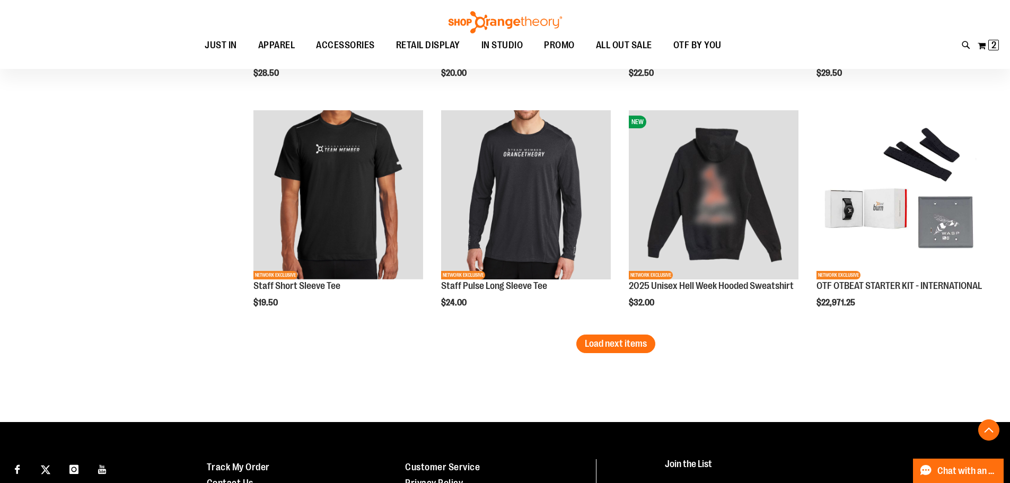
scroll to position [1960, 0]
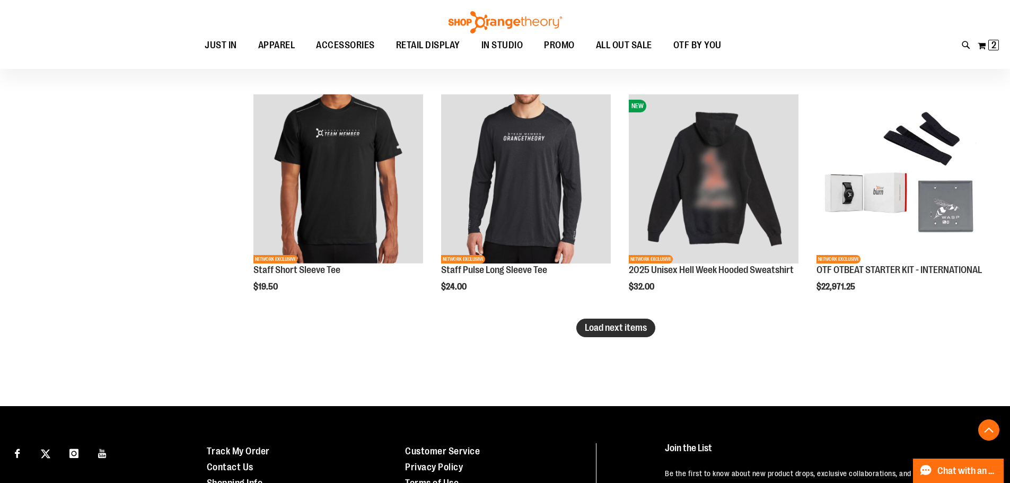
click at [603, 329] on span "Load next items" at bounding box center [616, 327] width 62 height 11
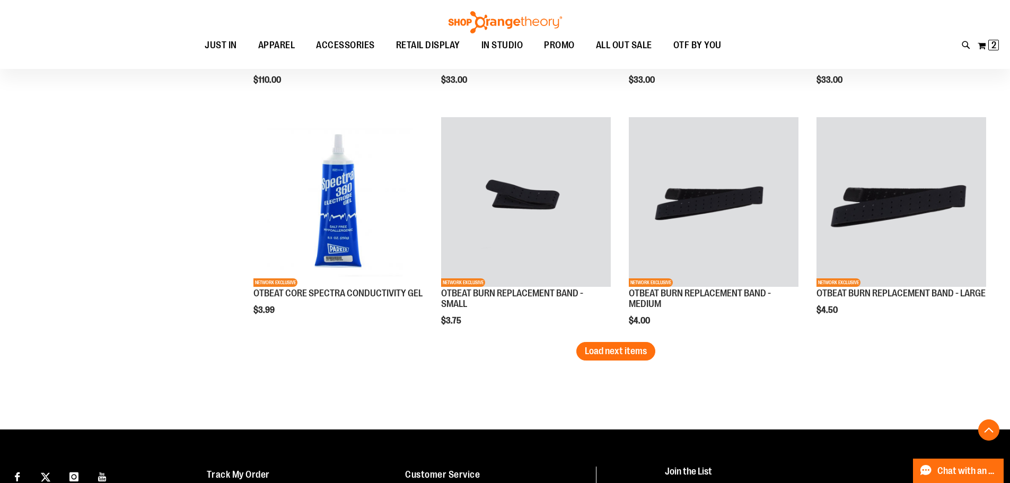
scroll to position [2649, 0]
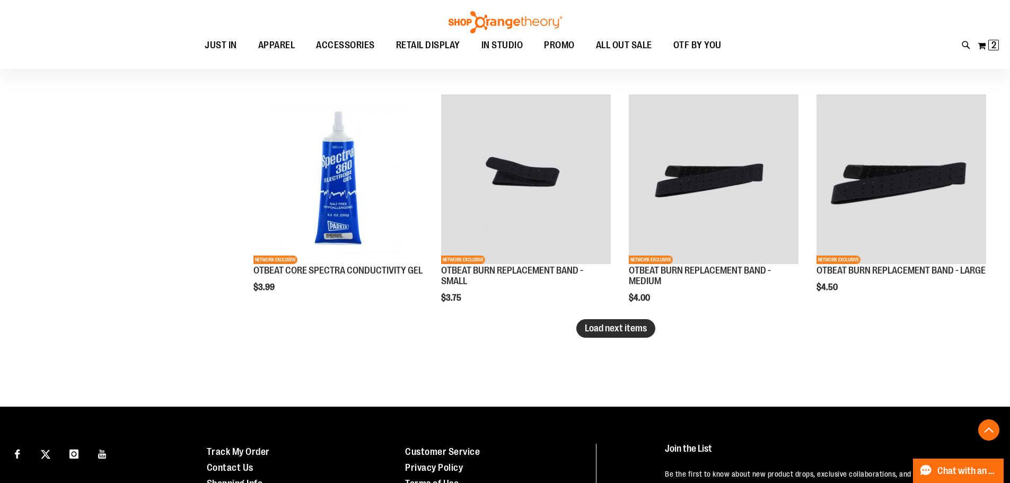
click at [630, 324] on span "Load next items" at bounding box center [616, 328] width 62 height 11
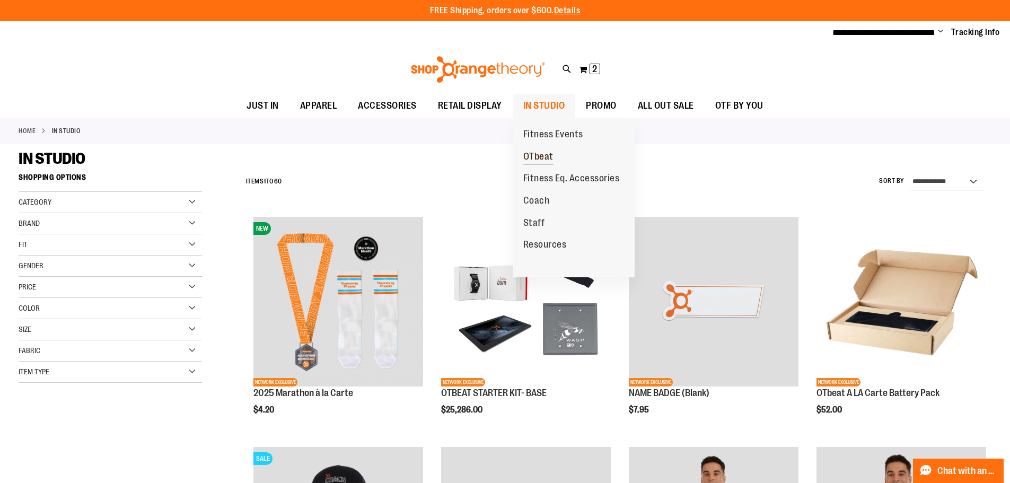
click at [546, 164] on link "OTbeat" at bounding box center [537, 157] width 51 height 22
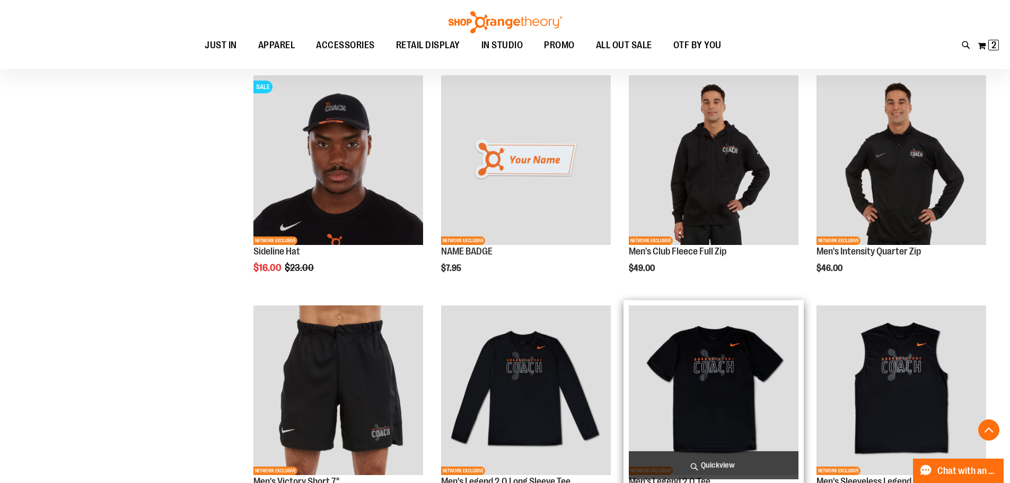
scroll to position [472, 0]
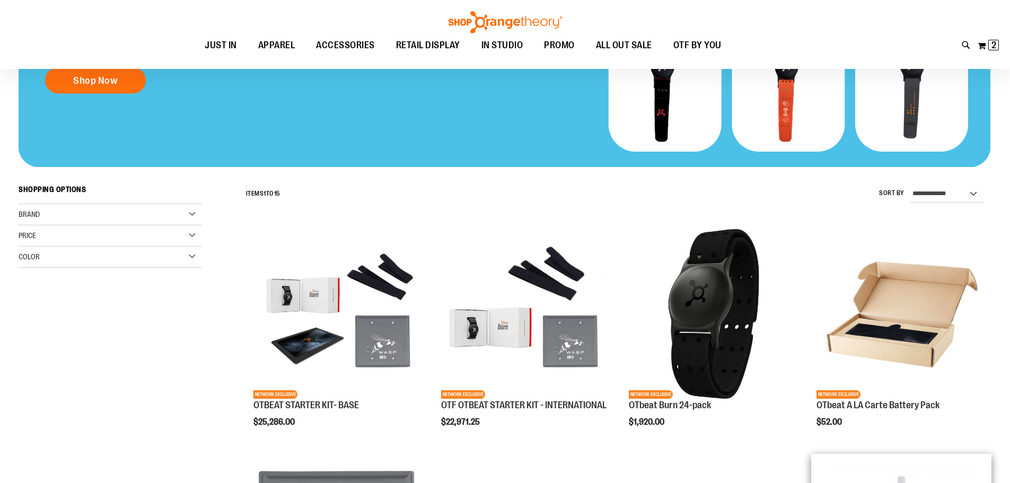
scroll to position [360, 0]
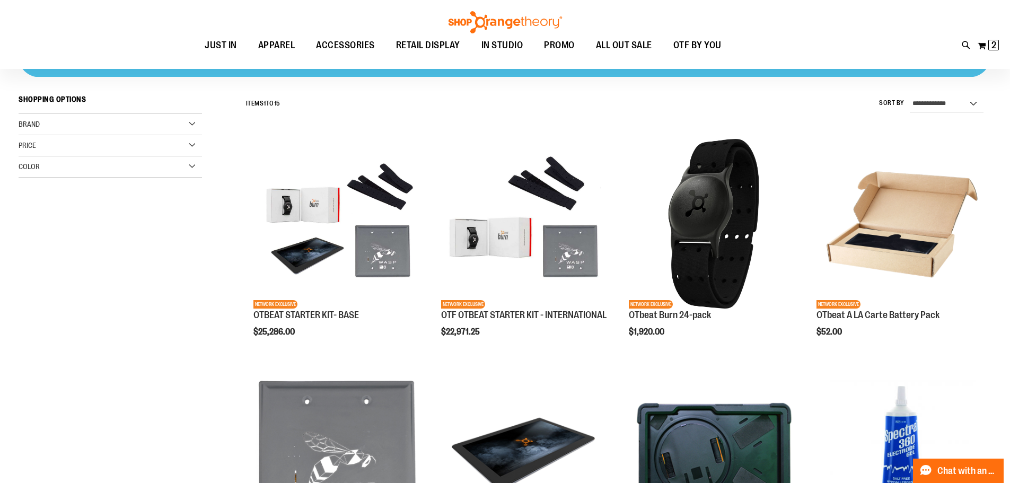
scroll to position [15, 0]
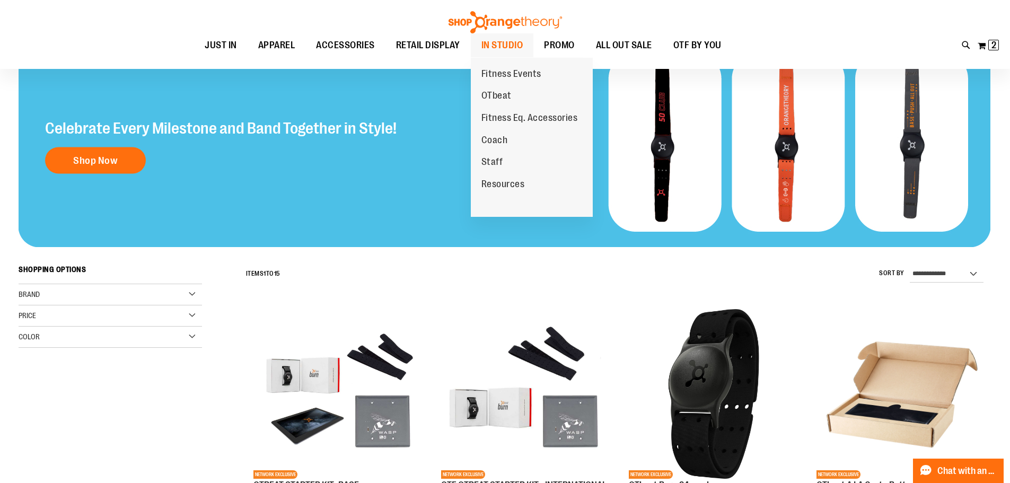
click at [501, 42] on span "IN STUDIO" at bounding box center [502, 45] width 42 height 24
click at [514, 117] on span "Fitness Eq. Accessories" at bounding box center [529, 118] width 96 height 13
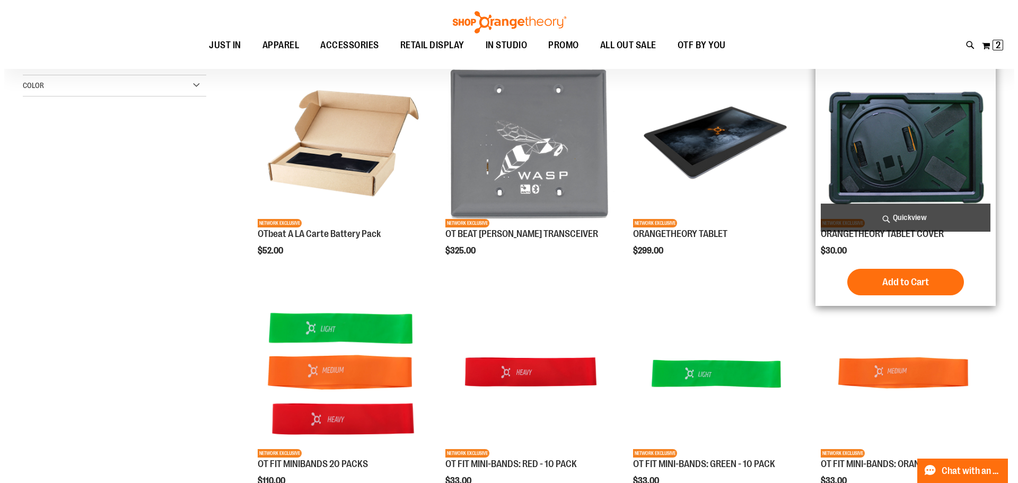
scroll to position [158, 0]
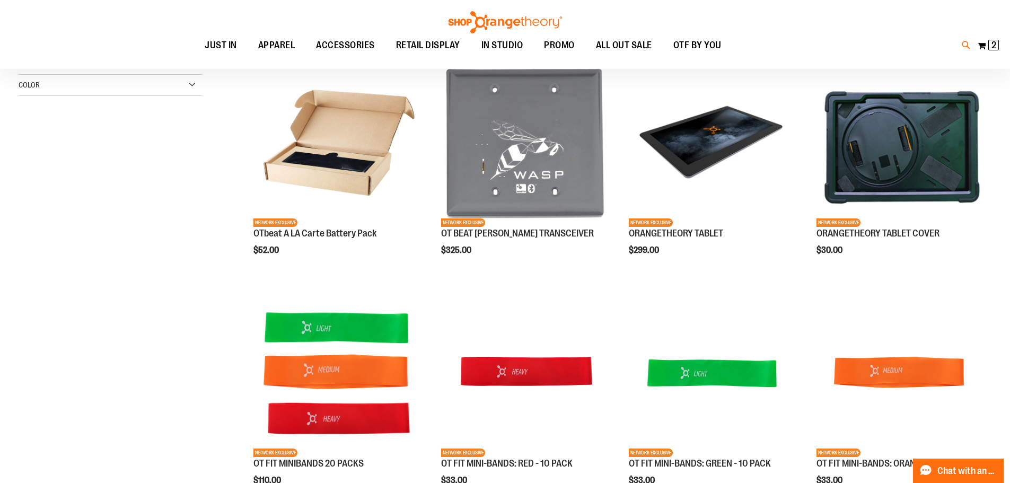
click at [961, 45] on icon at bounding box center [965, 45] width 9 height 12
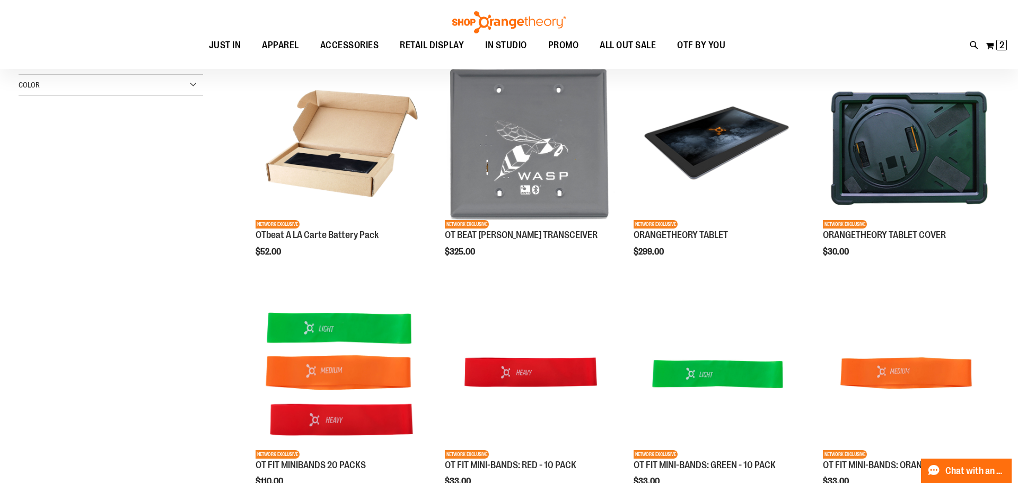
type input "****"
